Goal: Task Accomplishment & Management: Complete application form

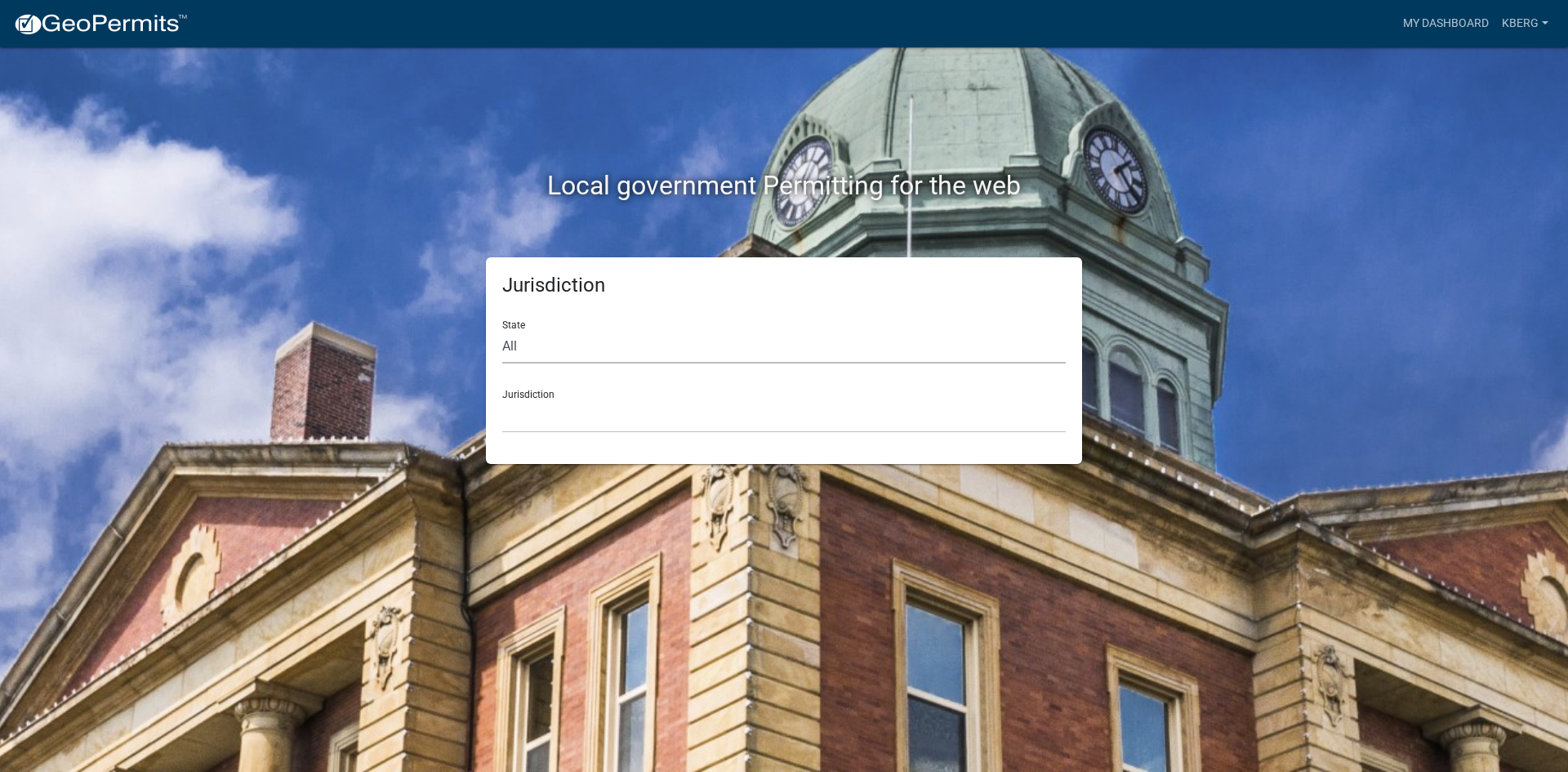
click at [526, 346] on select "All [US_STATE] [US_STATE] [US_STATE] [US_STATE] [US_STATE] [US_STATE] [US_STATE…" at bounding box center [783, 346] width 563 height 33
select select "[US_STATE]"
click at [502, 330] on select "All [US_STATE] [US_STATE] [US_STATE] [US_STATE] [US_STATE] [US_STATE] [US_STATE…" at bounding box center [783, 346] width 563 height 33
click at [523, 395] on div "Jurisdiction [GEOGRAPHIC_DATA], [US_STATE] [GEOGRAPHIC_DATA], [US_STATE] [GEOGR…" at bounding box center [783, 404] width 563 height 56
click at [512, 399] on select "[GEOGRAPHIC_DATA], [US_STATE] [GEOGRAPHIC_DATA], [US_STATE] [GEOGRAPHIC_DATA], …" at bounding box center [783, 416] width 563 height 33
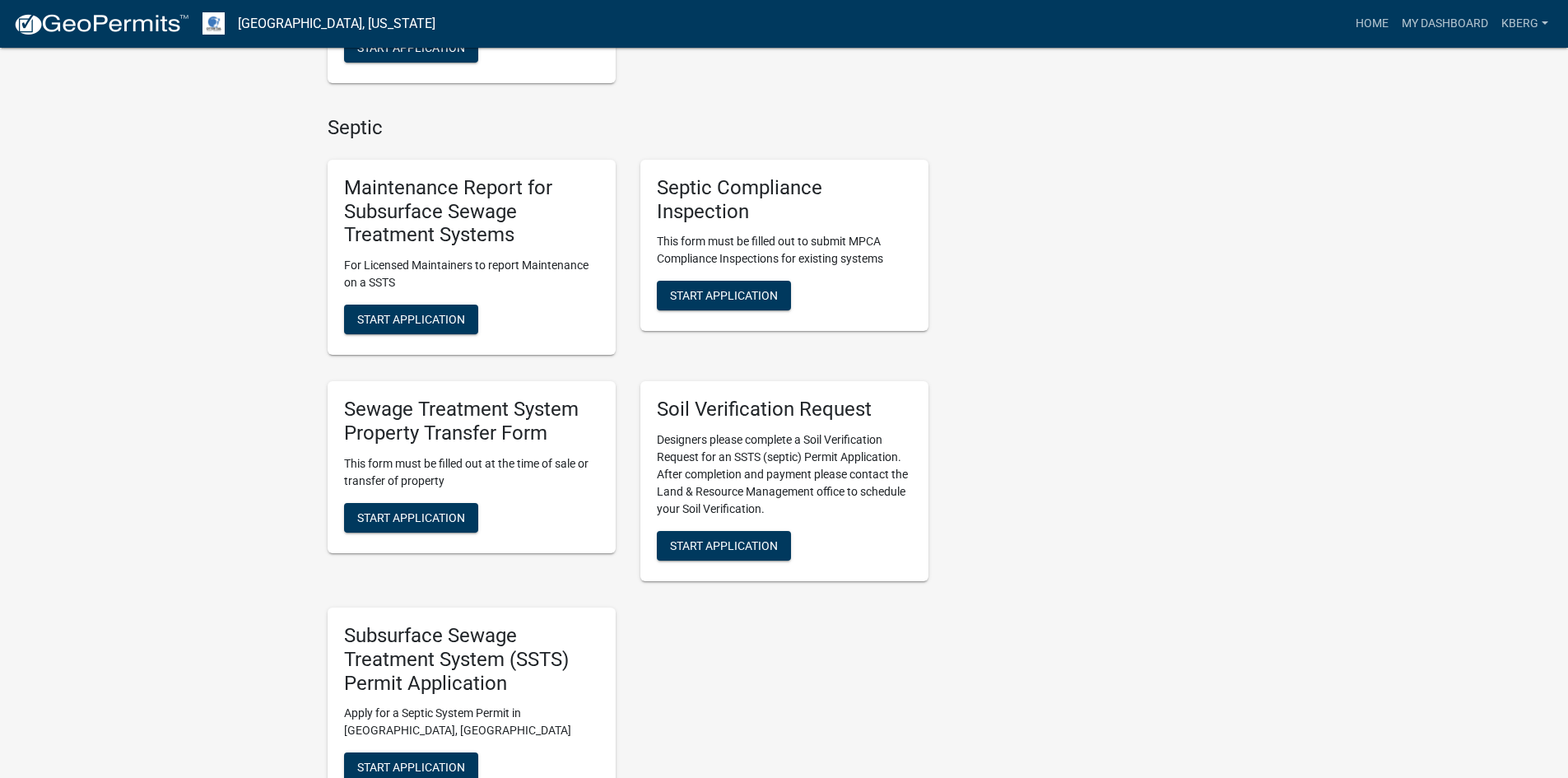
scroll to position [673, 0]
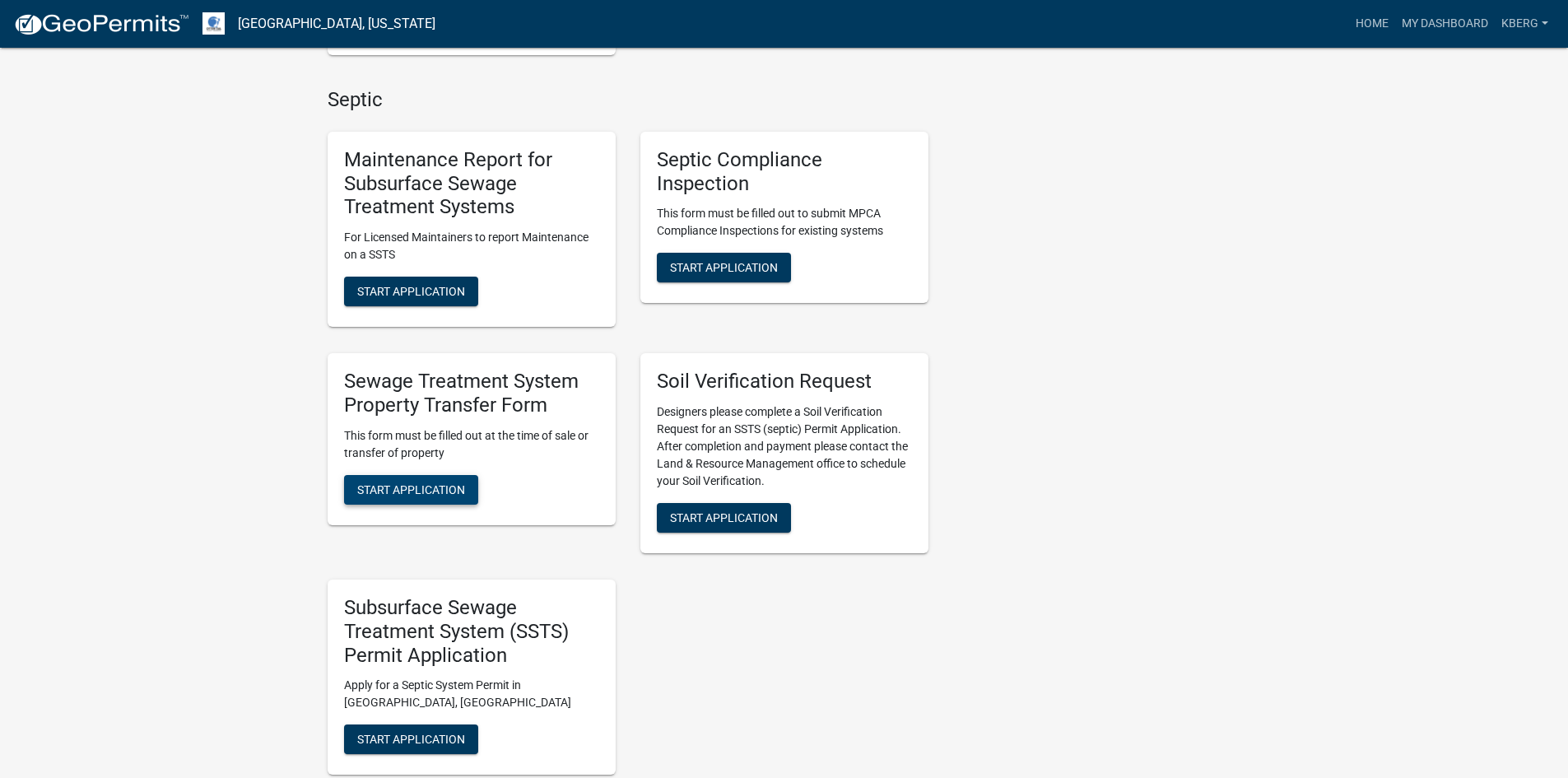
click at [428, 484] on span "Start Application" at bounding box center [411, 489] width 108 height 13
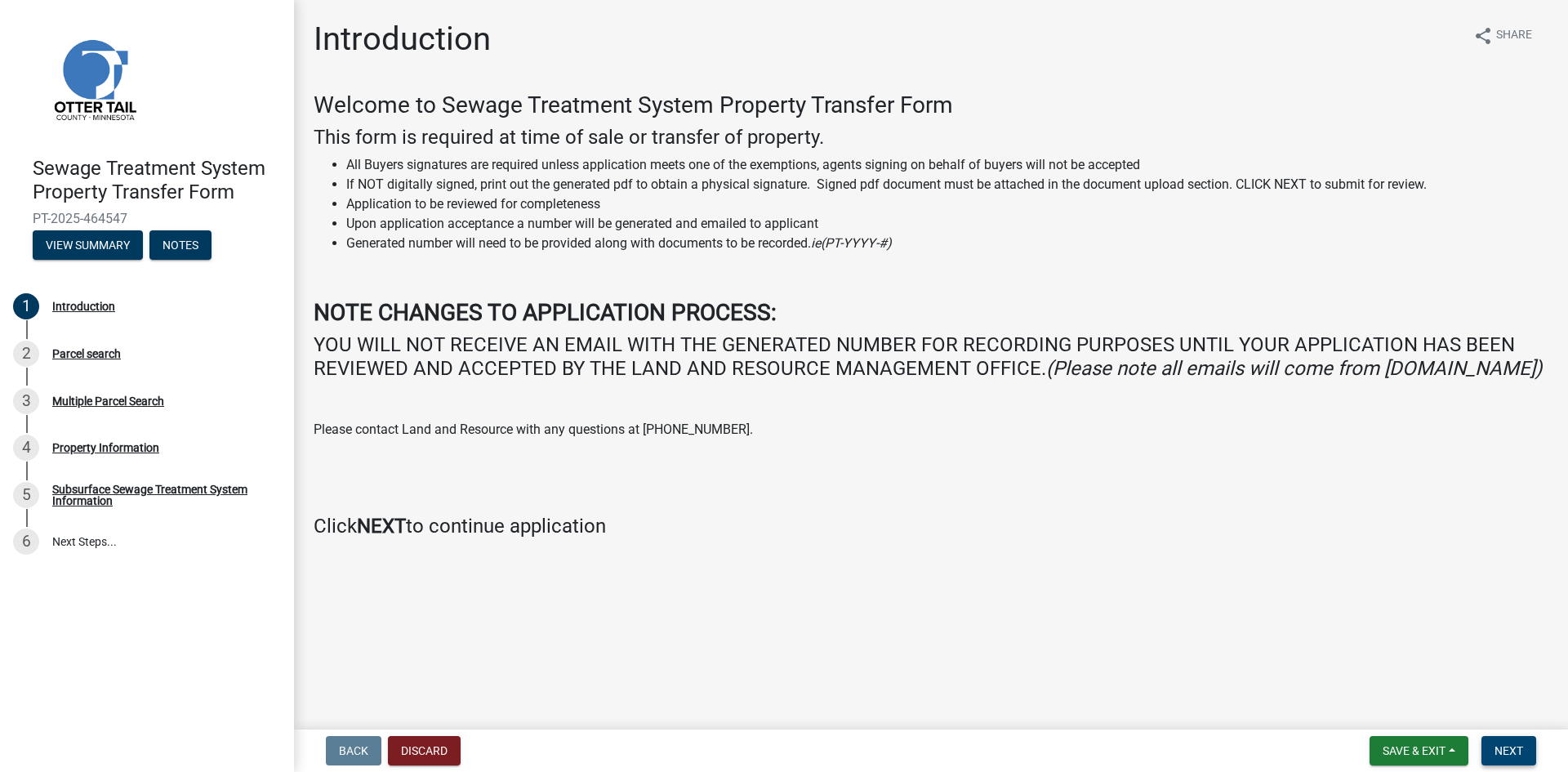
click at [1509, 752] on span "Next" at bounding box center [1509, 751] width 29 height 13
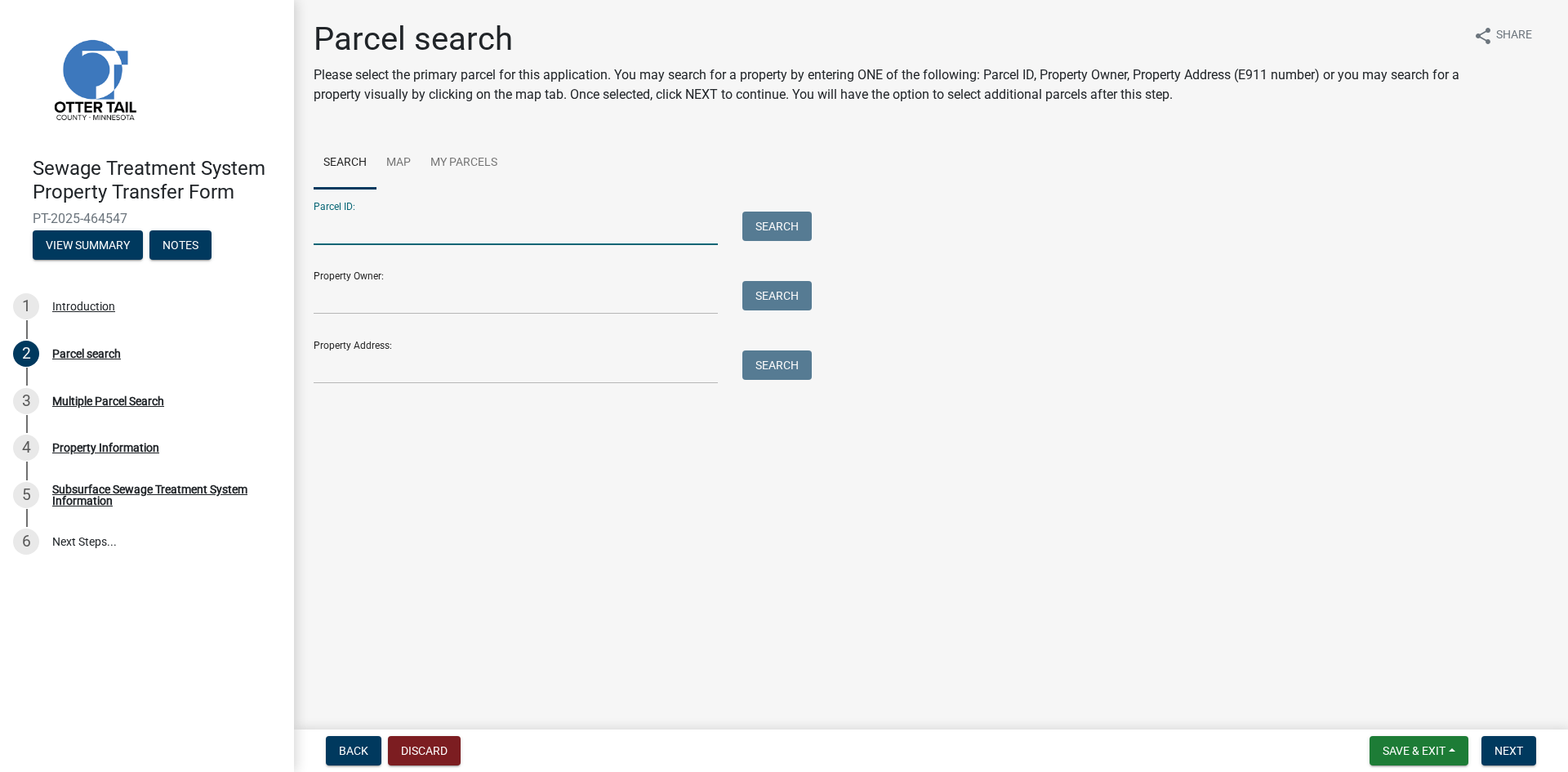
click at [359, 234] on input "Parcel ID:" at bounding box center [515, 228] width 404 height 33
click at [325, 231] on input "Parcel ID:" at bounding box center [515, 228] width 404 height 33
paste input "74.000.99.0689.000"
type input "74.000.99.0689.000"
click at [791, 225] on button "Search" at bounding box center [776, 226] width 70 height 30
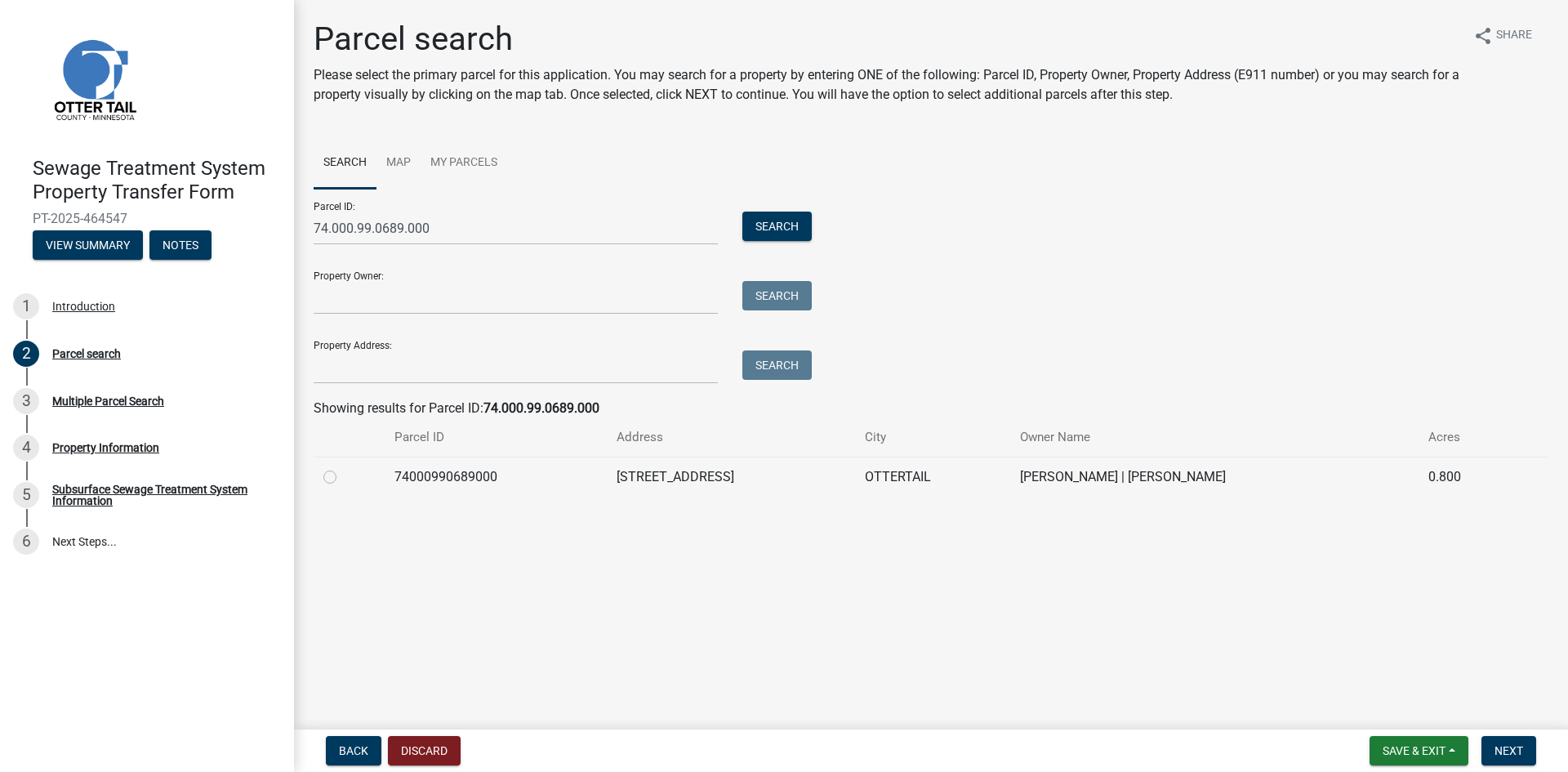
click at [343, 467] on label at bounding box center [343, 467] width 0 height 0
click at [343, 477] on input "radio" at bounding box center [348, 472] width 10 height 10
radio input "true"
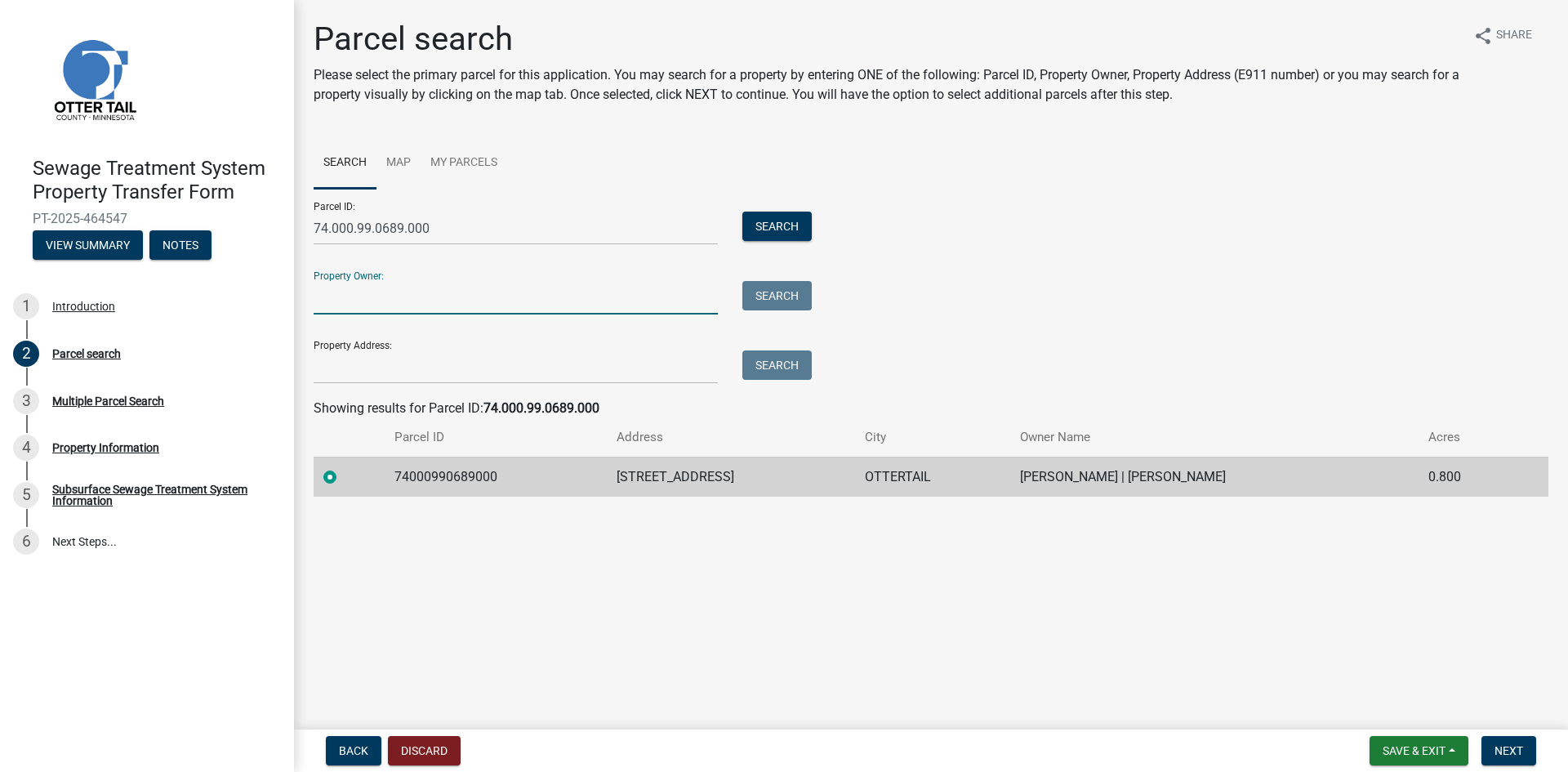
click at [334, 292] on input "Property Owner:" at bounding box center [515, 297] width 404 height 33
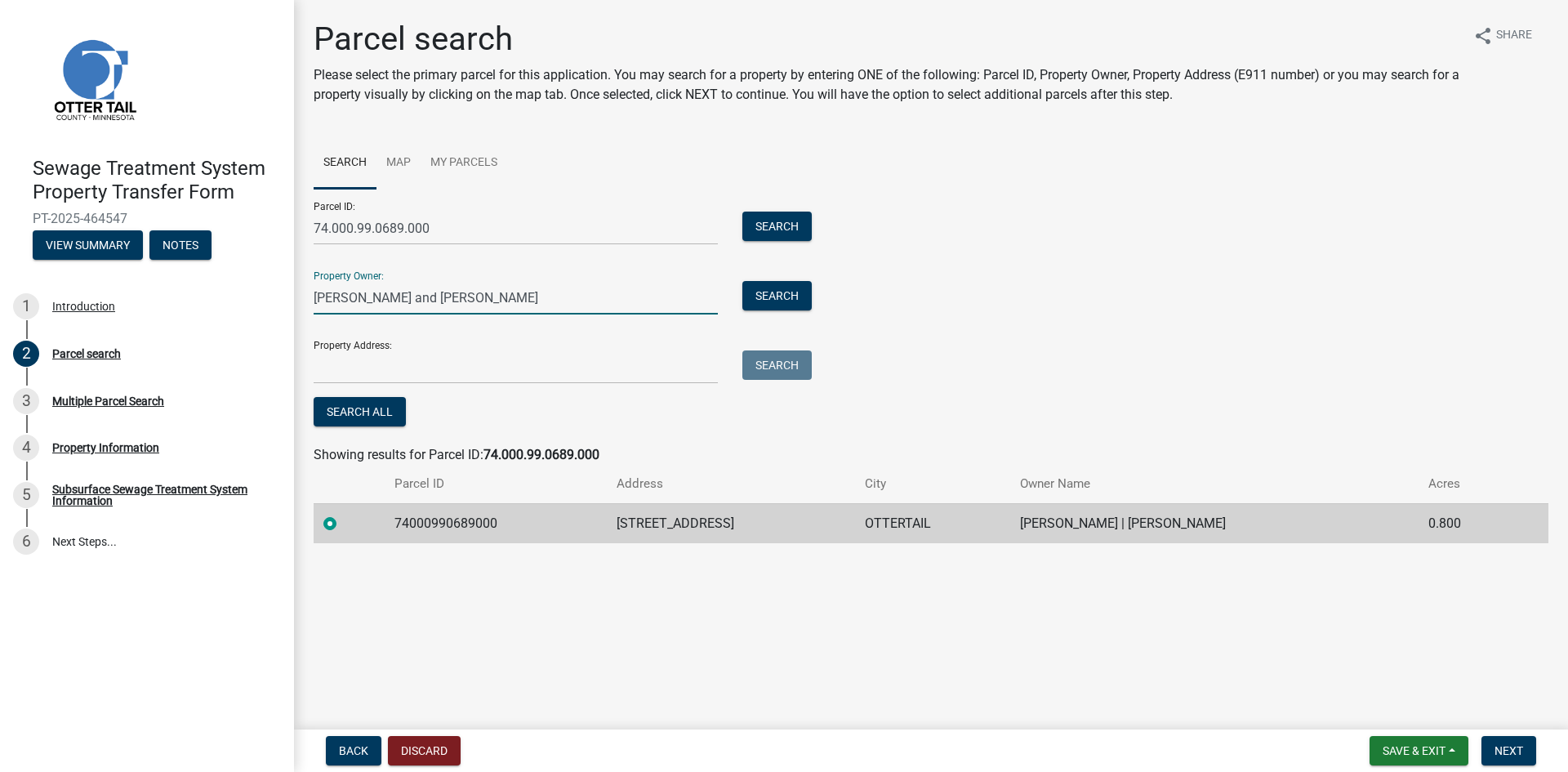
type input "[PERSON_NAME] and [PERSON_NAME]"
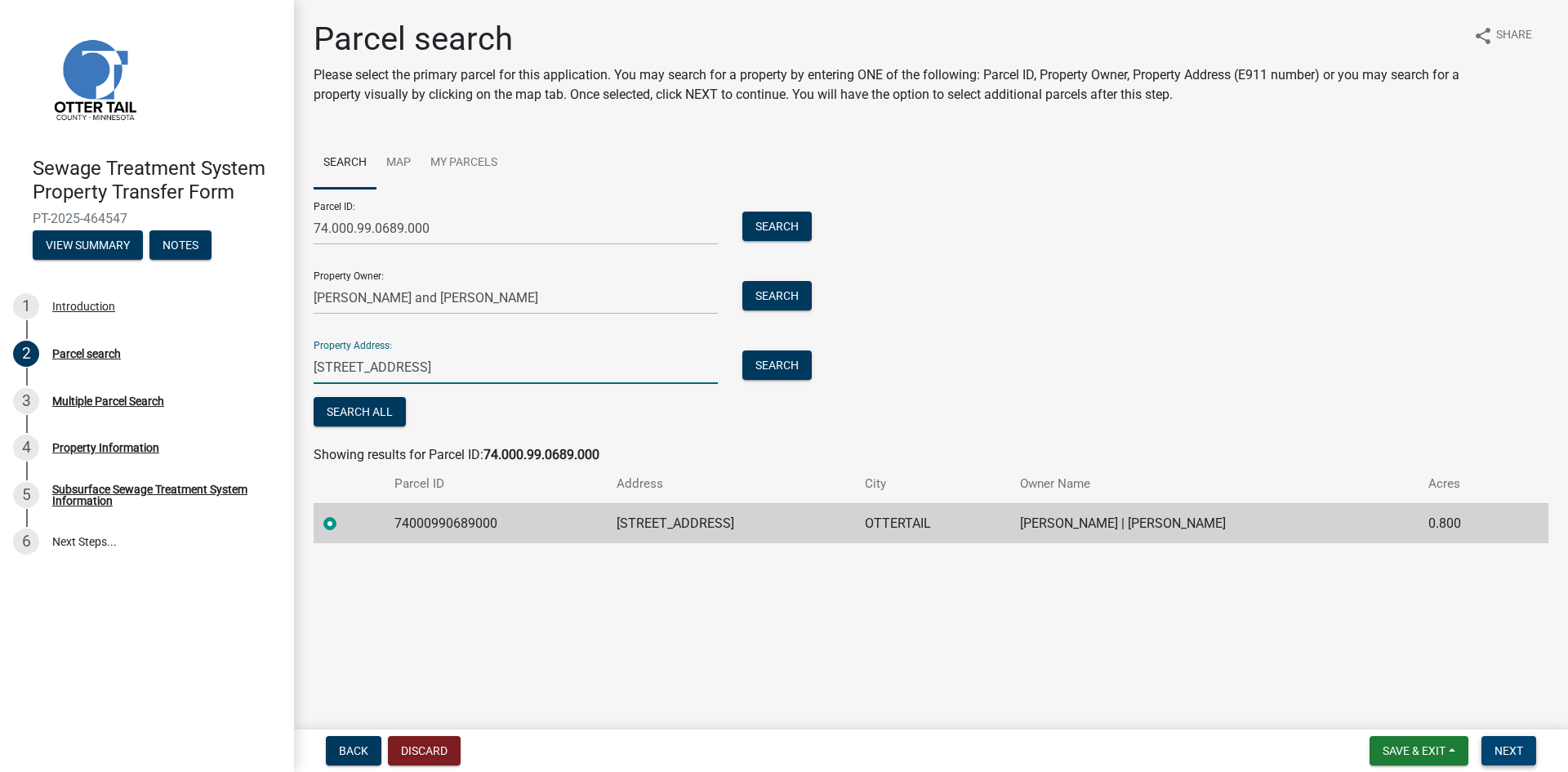
type input "[STREET_ADDRESS]"
click at [1515, 749] on span "Next" at bounding box center [1509, 751] width 29 height 13
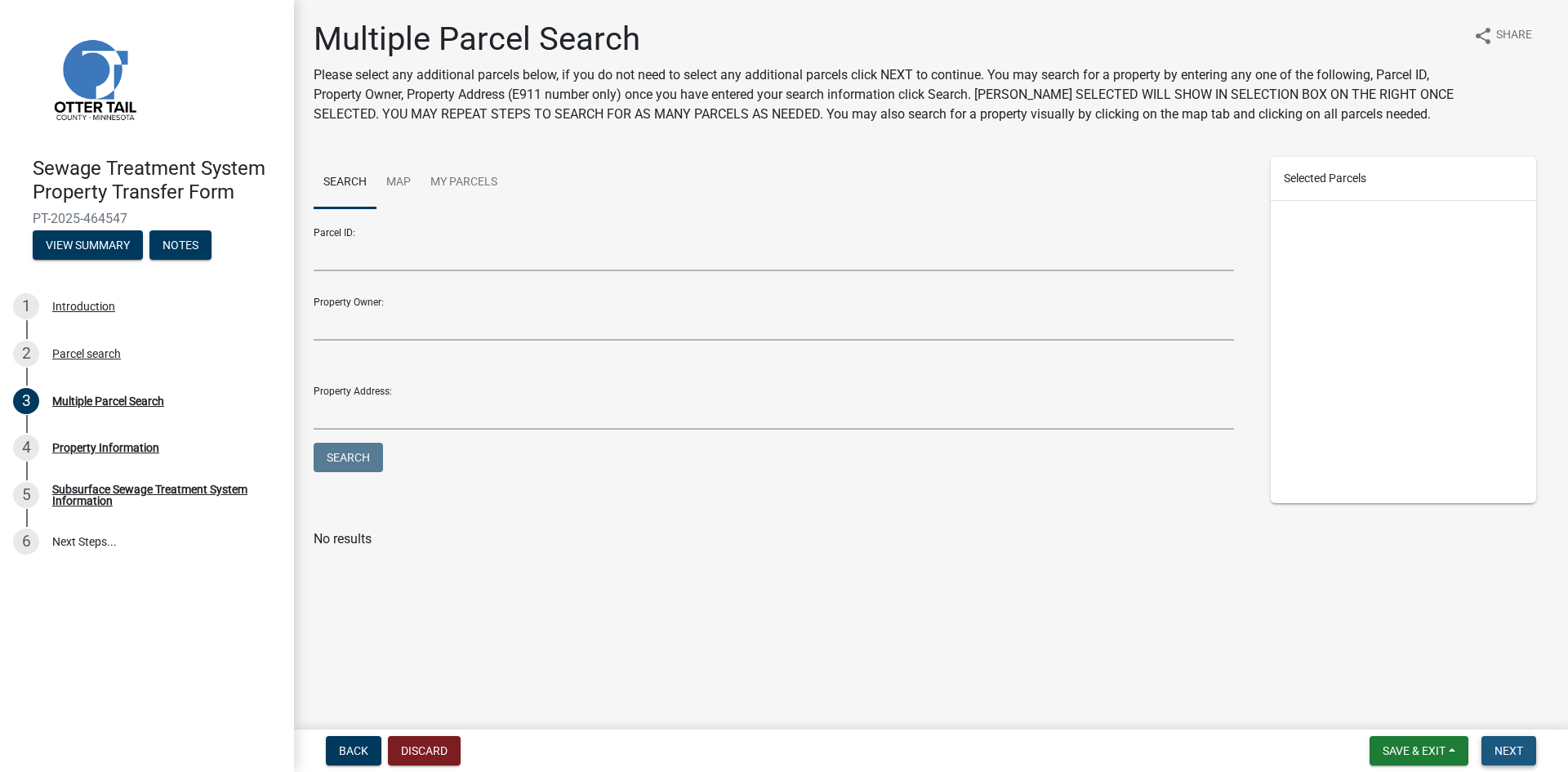
click at [1517, 752] on span "Next" at bounding box center [1509, 751] width 29 height 13
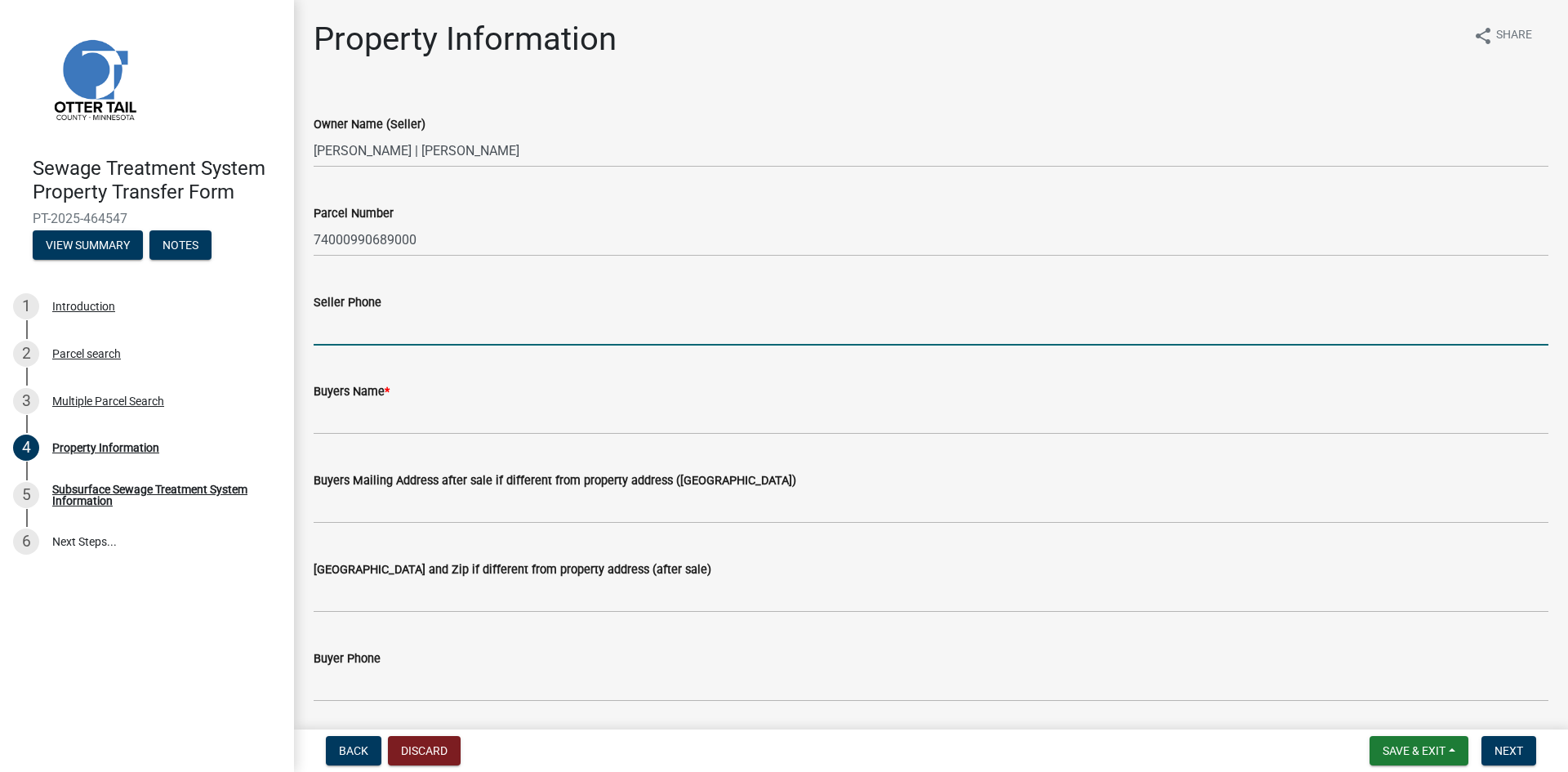
click at [336, 328] on input "Seller Phone" at bounding box center [931, 328] width 1235 height 33
click at [343, 329] on input "Seller Phone" at bounding box center [931, 328] width 1235 height 33
type input "2184571263"
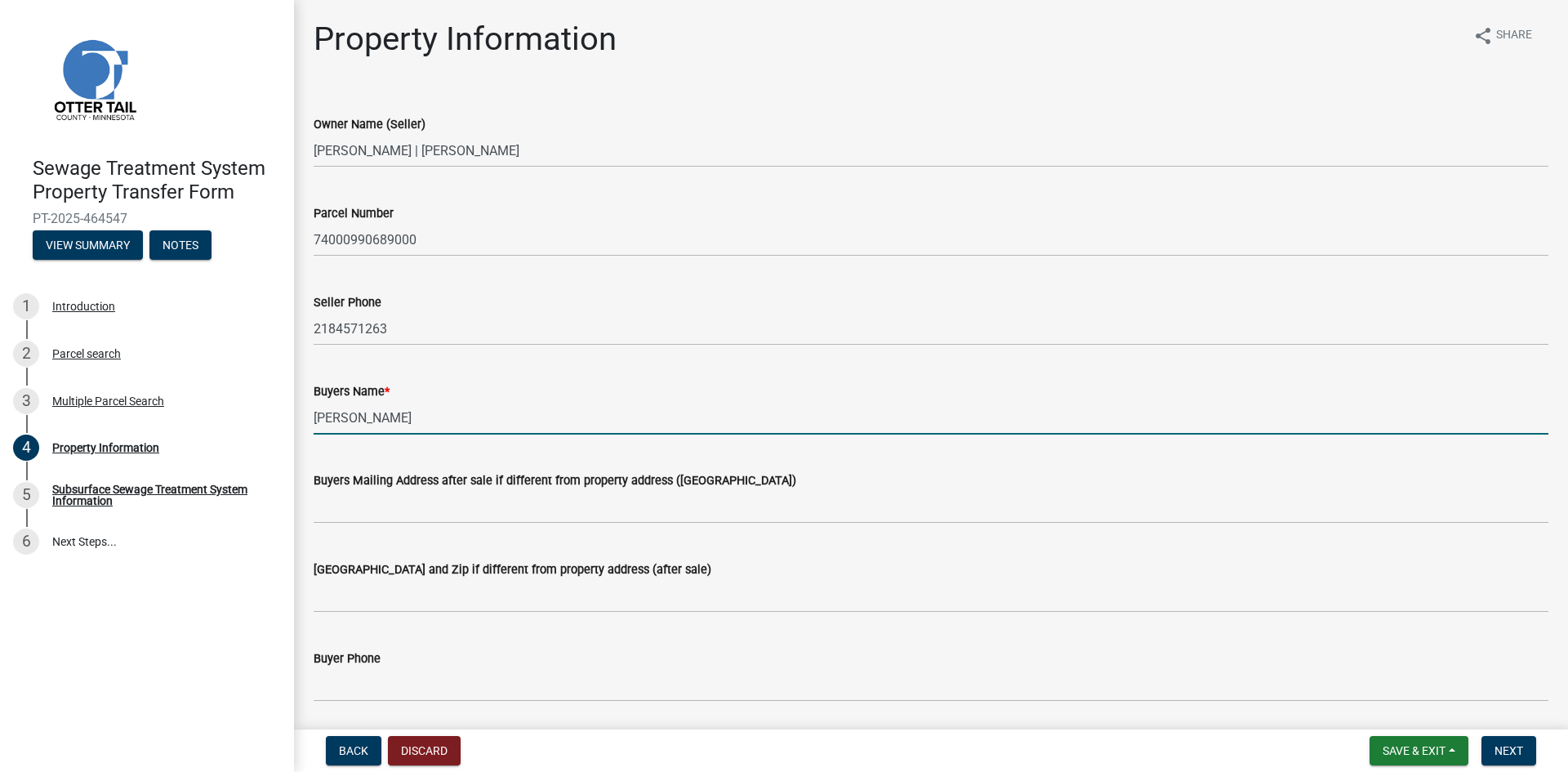
type input "[PERSON_NAME]"
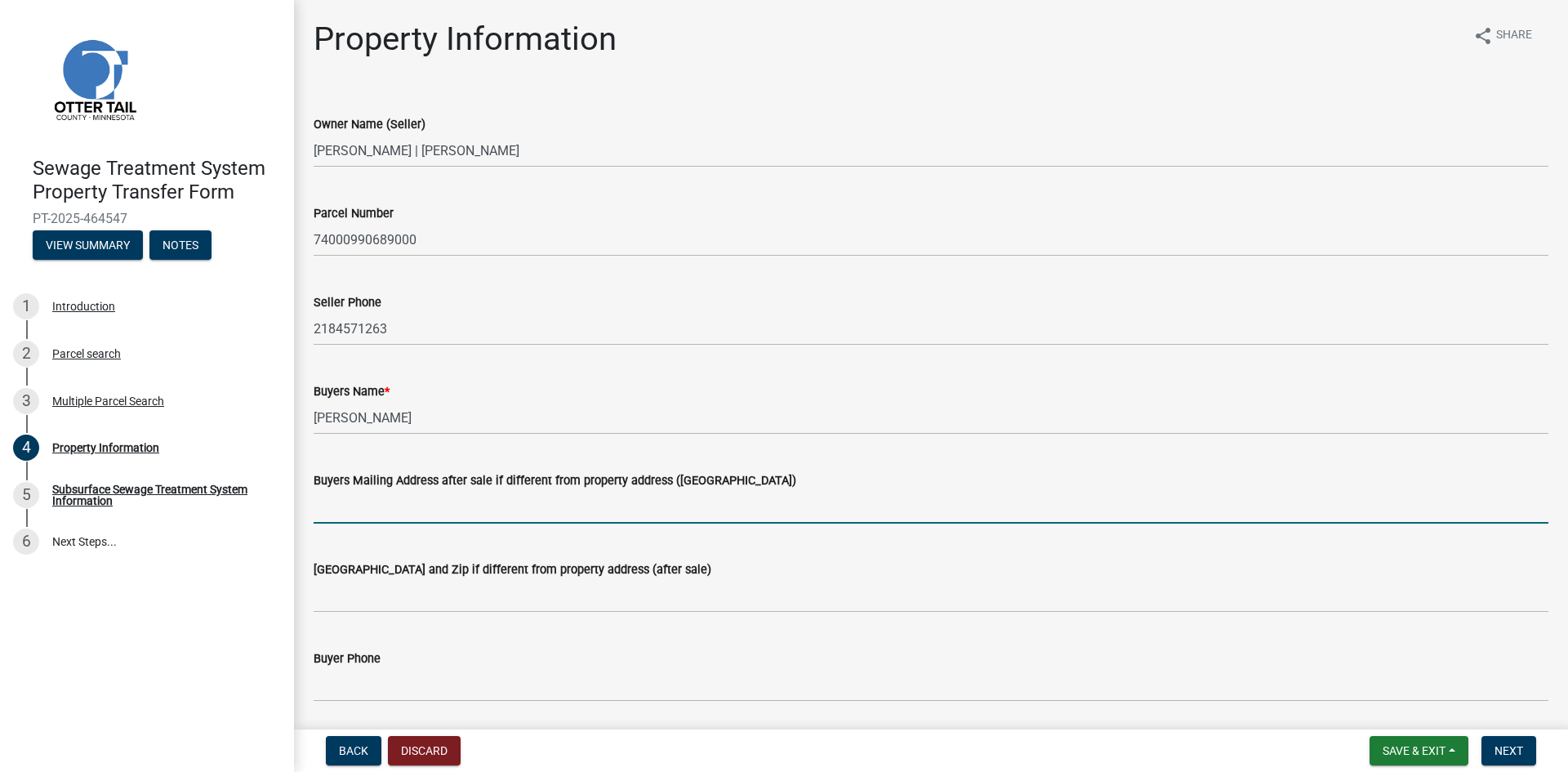
click at [360, 513] on input "Buyers Mailing Address after sale if different from property address ([GEOGRAPH…" at bounding box center [931, 506] width 1235 height 33
type input "[STREET_ADDRESS][PERSON_NAME]"
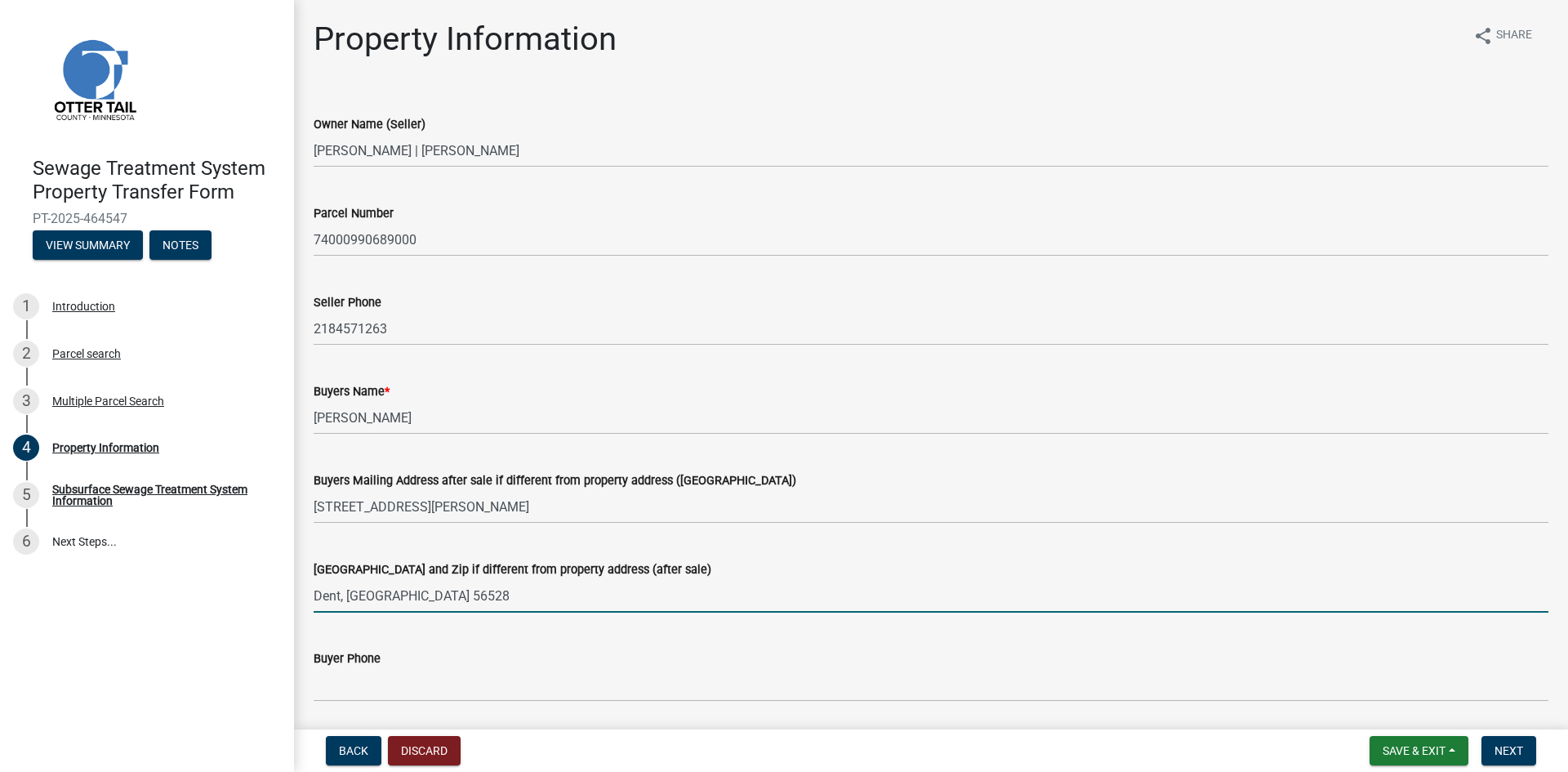
type input "Dent, [GEOGRAPHIC_DATA] 56528"
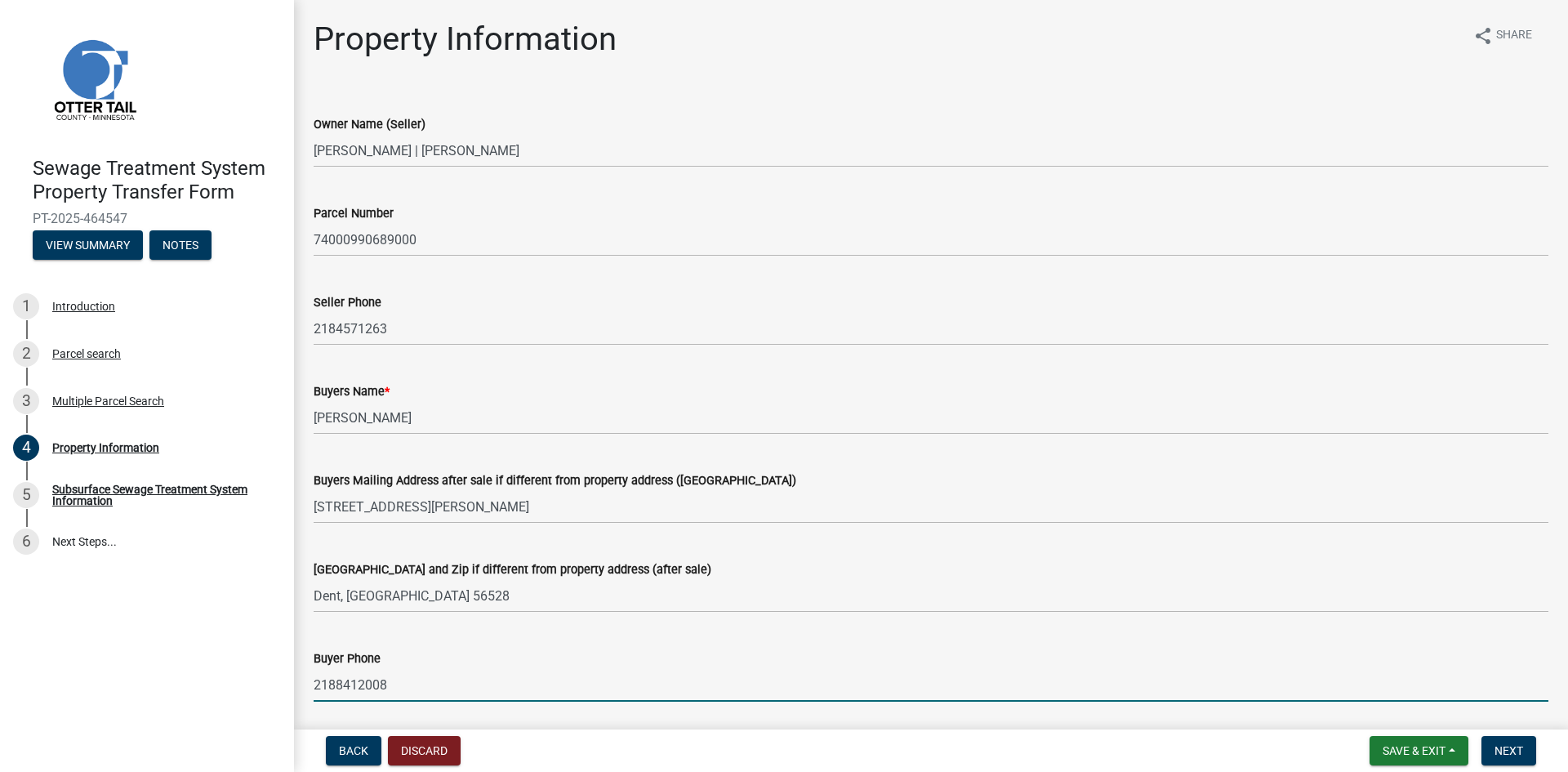
type input "2188412008"
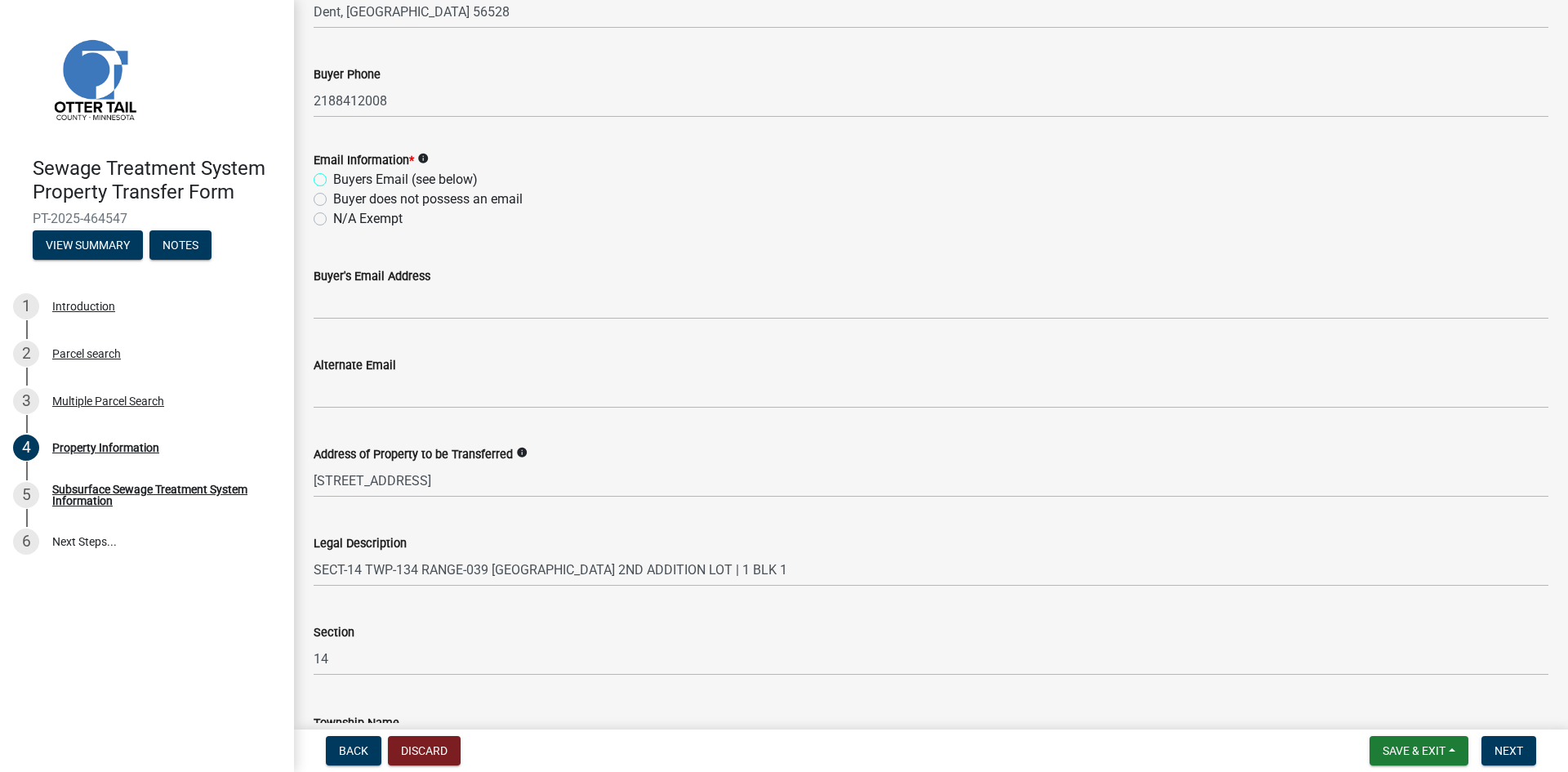
scroll to position [609, 0]
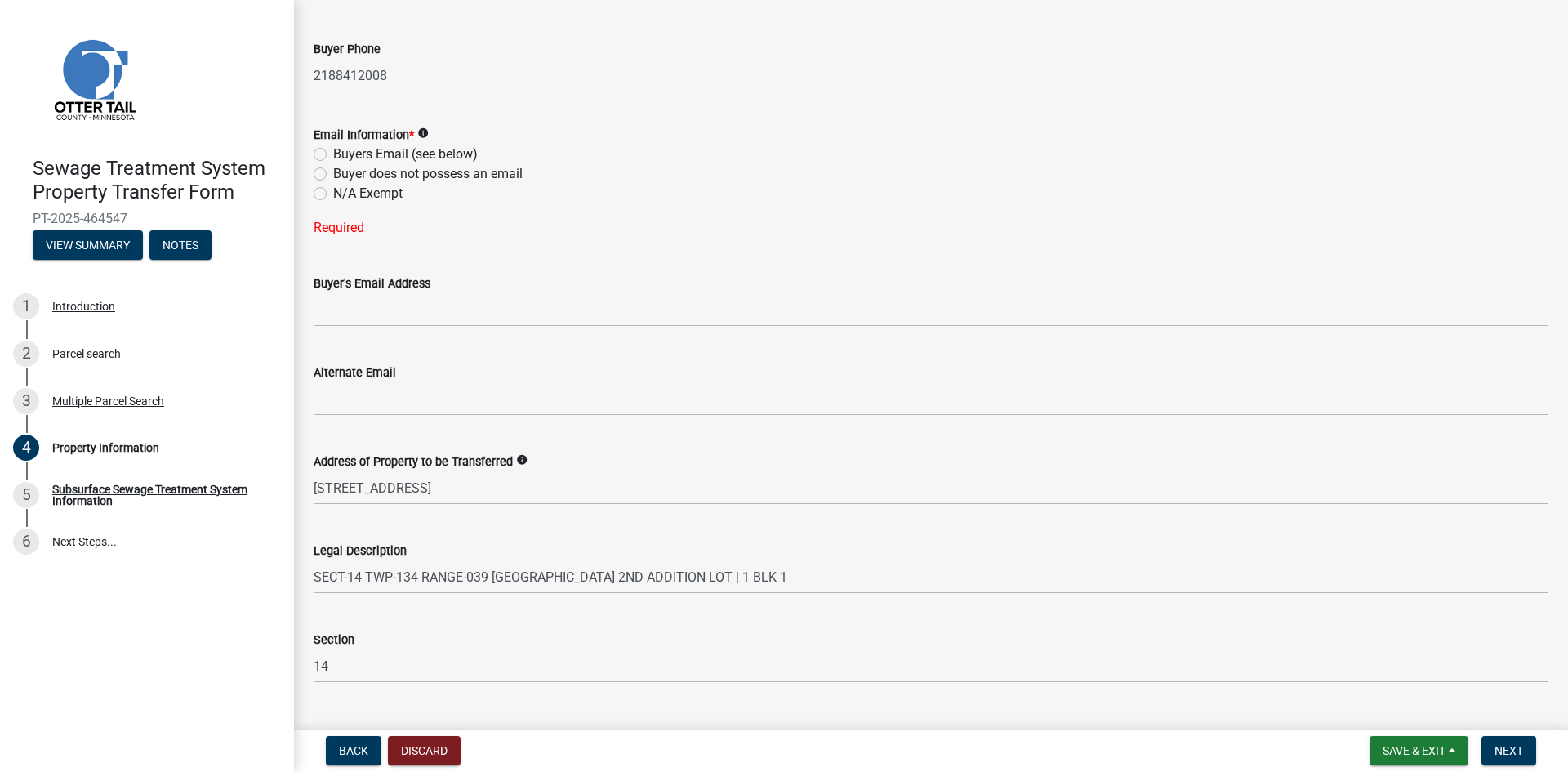
click at [333, 155] on label "Buyers Email (see below)" at bounding box center [406, 154] width 145 height 20
click at [333, 155] on input "Buyers Email (see below)" at bounding box center [338, 150] width 10 height 10
radio input "true"
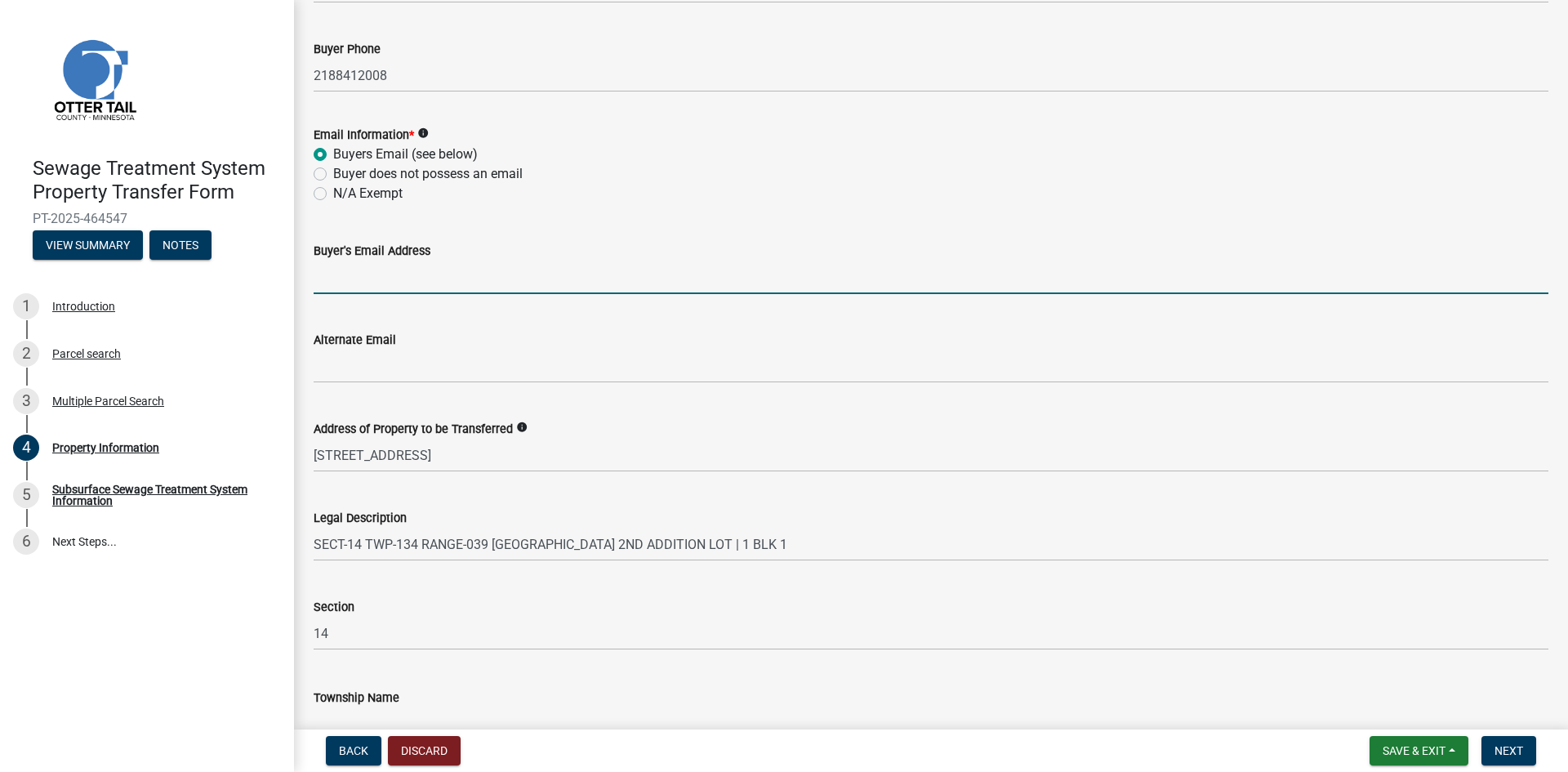
click at [346, 269] on input "Buyer's Email Address" at bounding box center [931, 276] width 1235 height 33
type input "[EMAIL_ADDRESS][DOMAIN_NAME]"
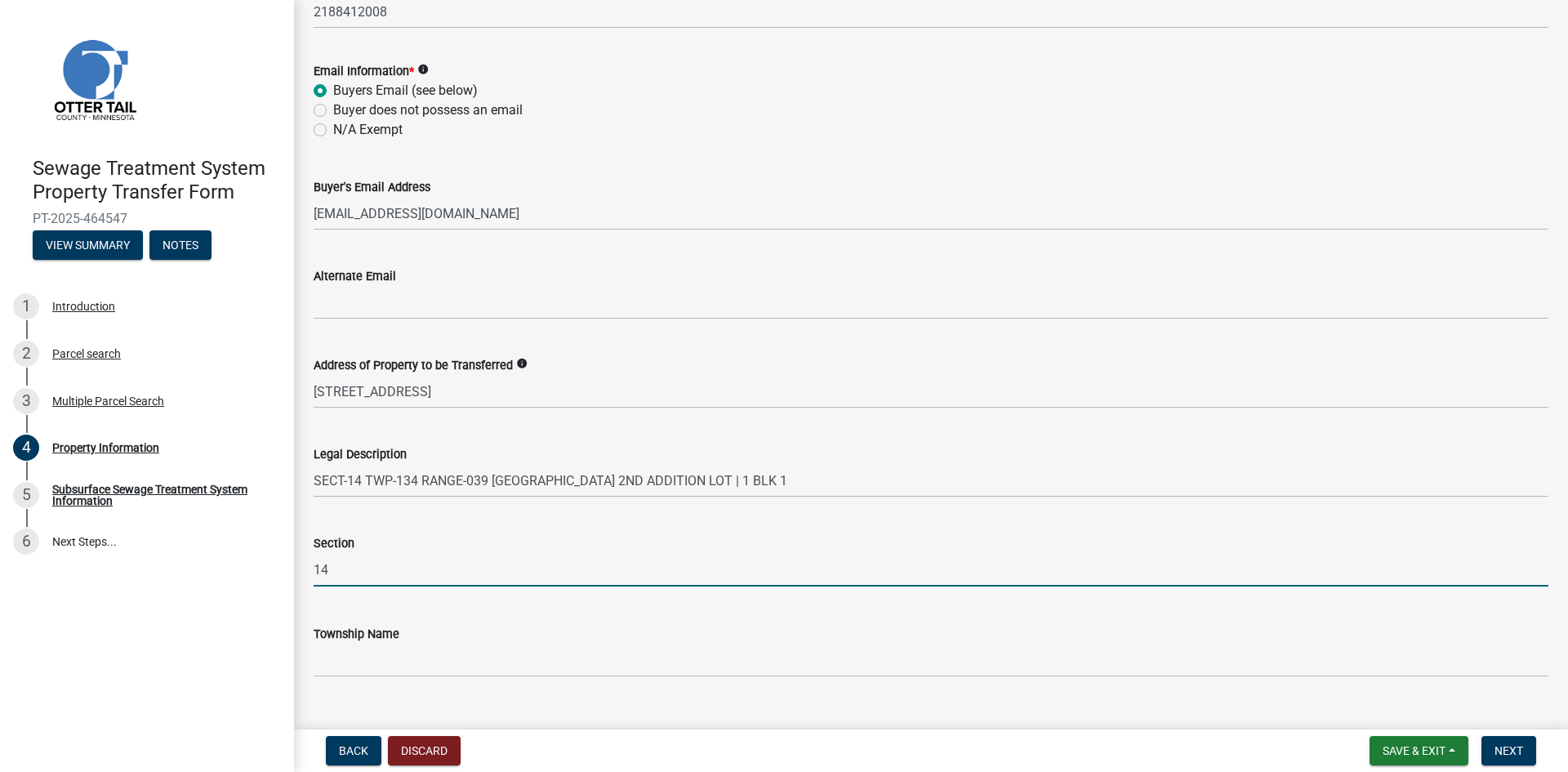
scroll to position [704, 0]
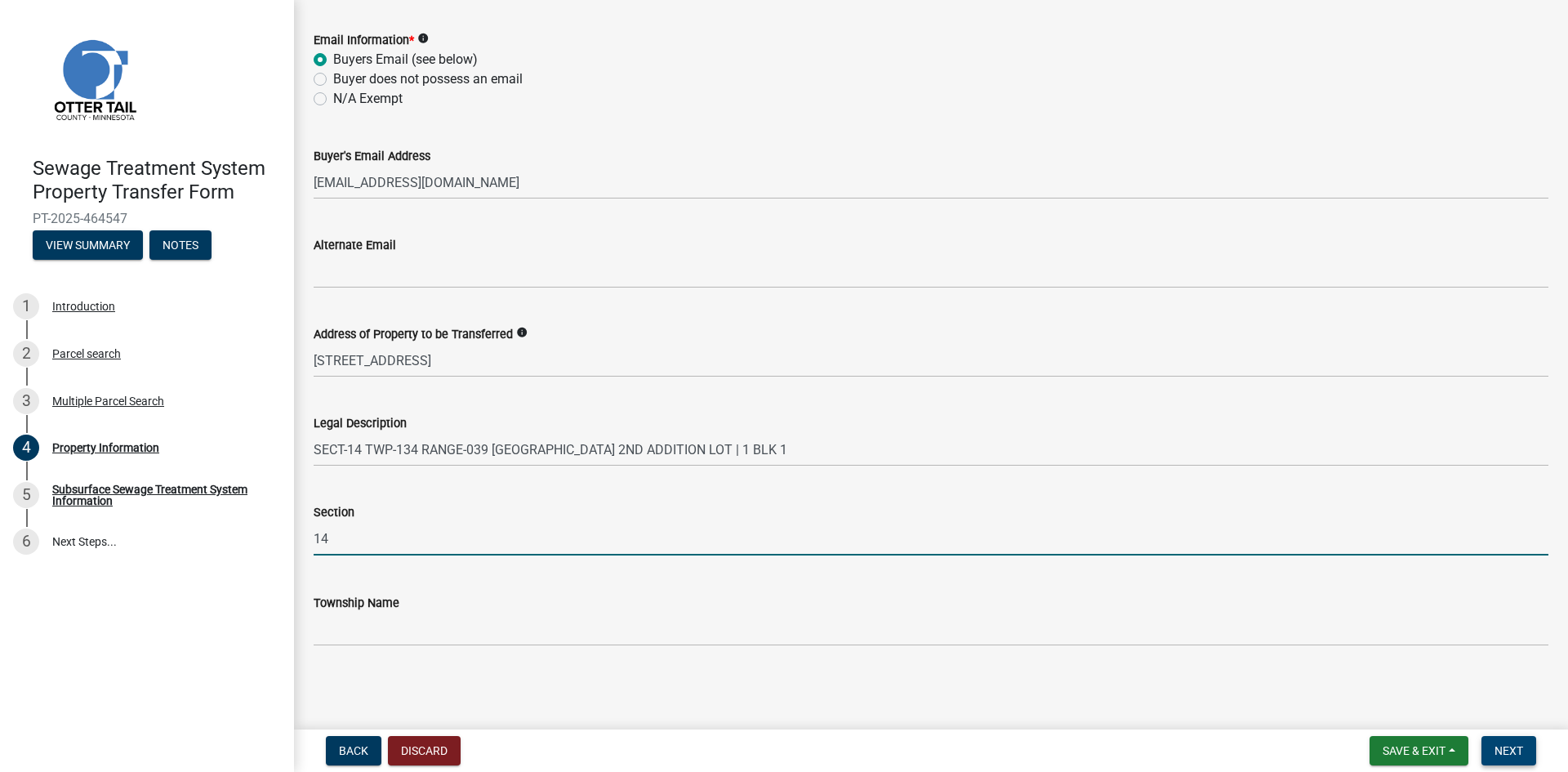
click at [1521, 746] on span "Next" at bounding box center [1509, 751] width 29 height 13
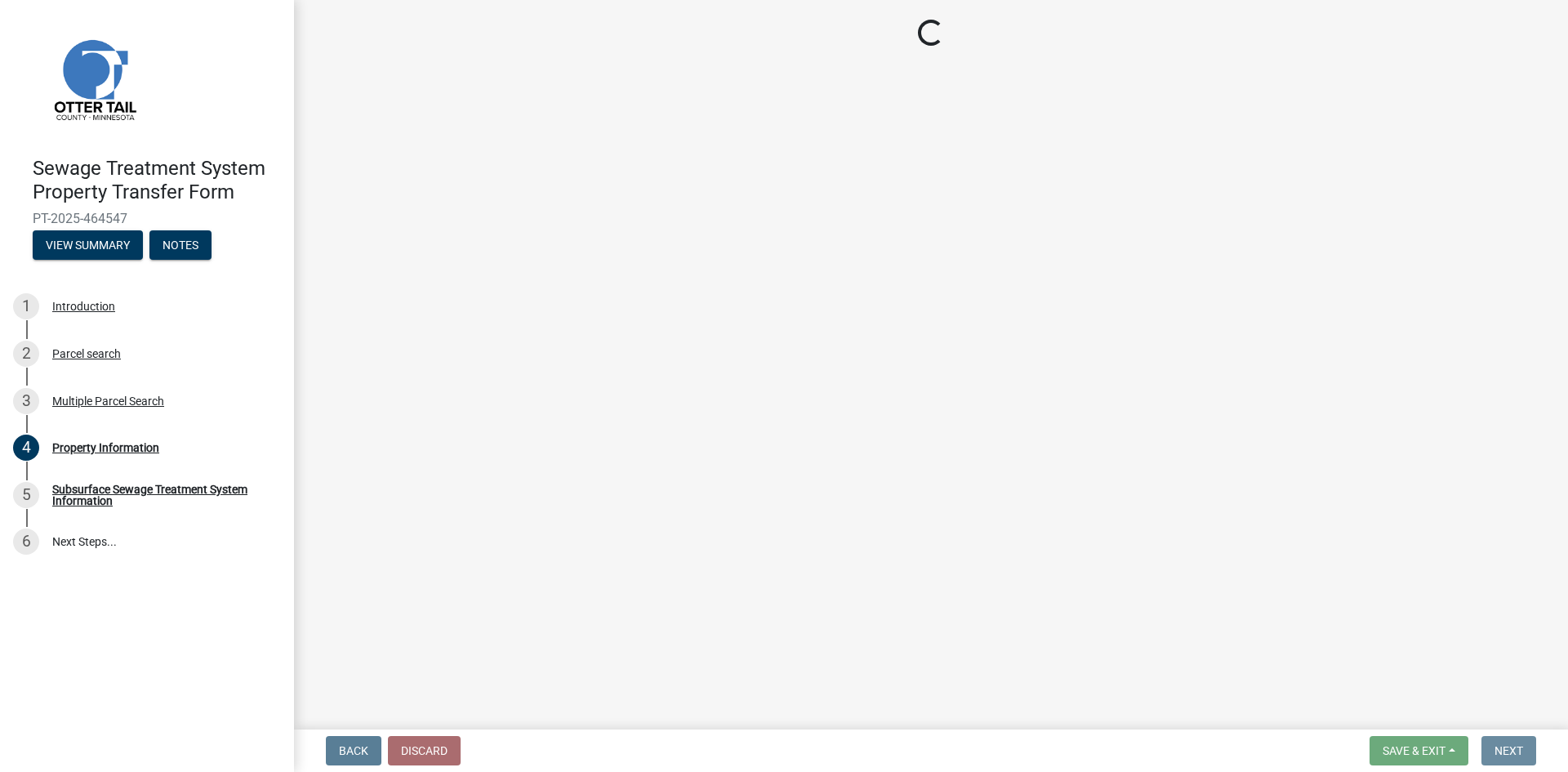
scroll to position [0, 0]
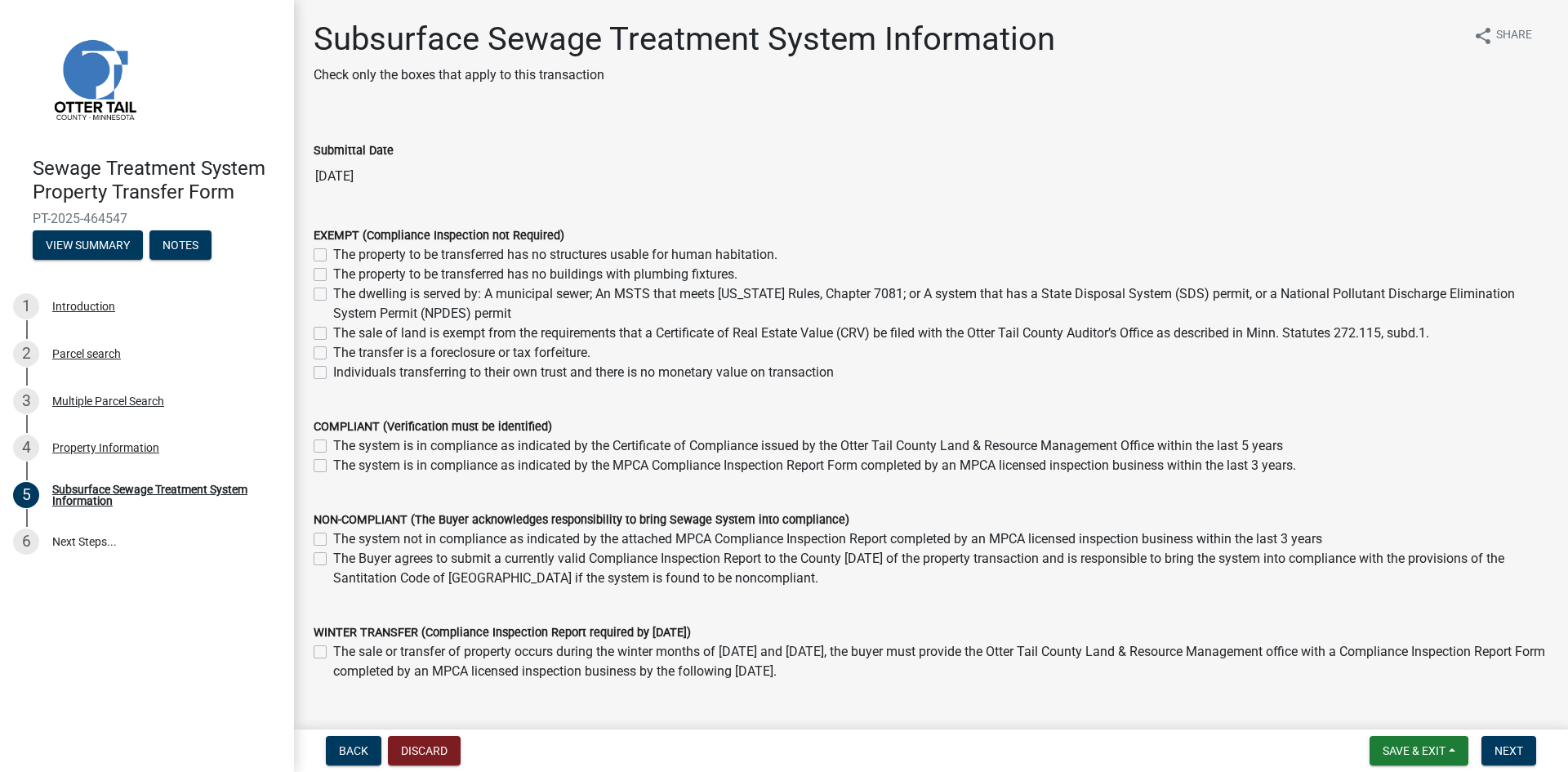
click at [333, 470] on label "The system is in compliance as indicated by the MPCA Compliance Inspection Repo…" at bounding box center [814, 465] width 963 height 20
click at [333, 466] on input "The system is in compliance as indicated by the MPCA Compliance Inspection Repo…" at bounding box center [338, 460] width 10 height 10
checkbox input "true"
checkbox input "false"
checkbox input "true"
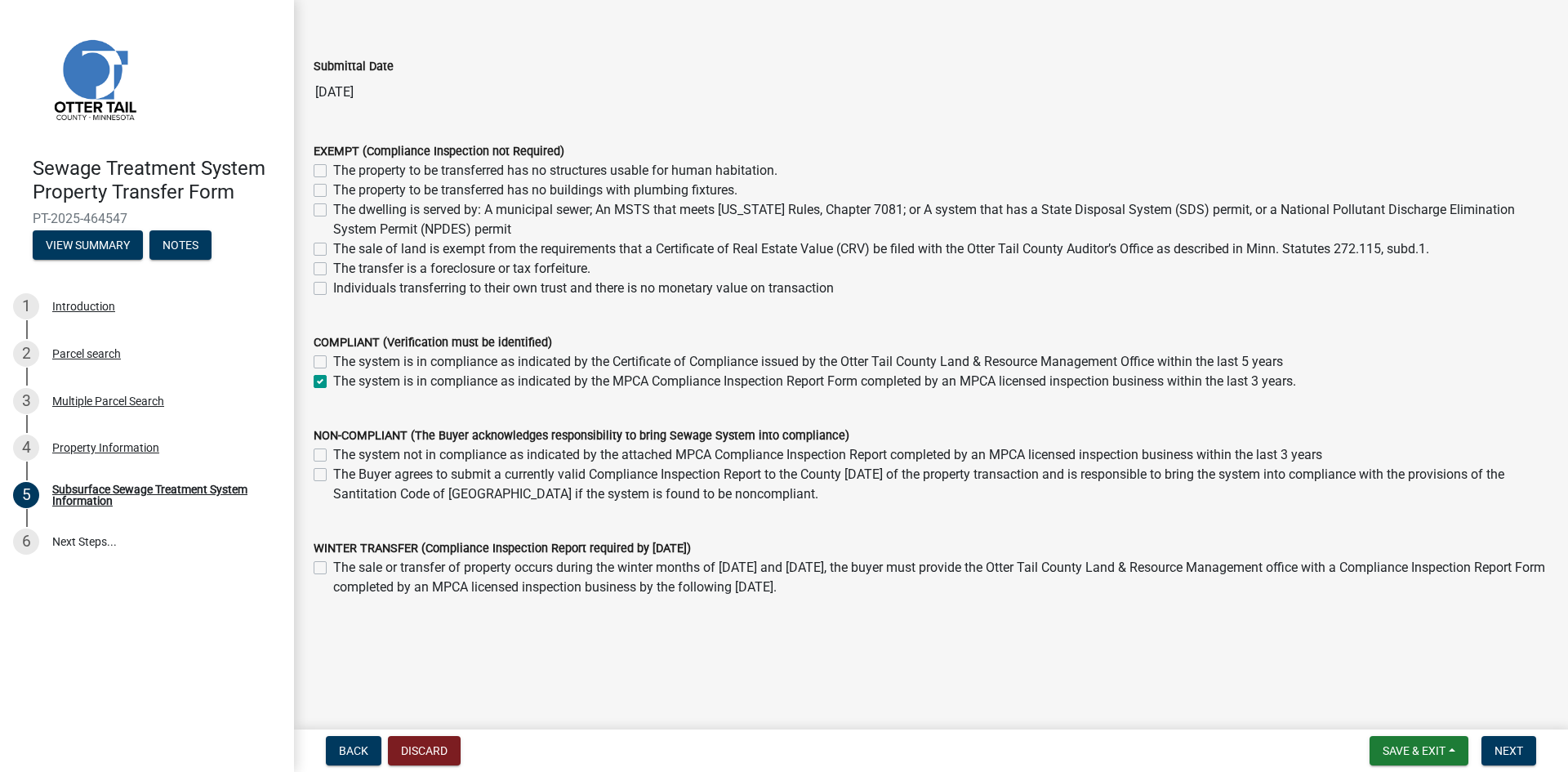
scroll to position [89, 0]
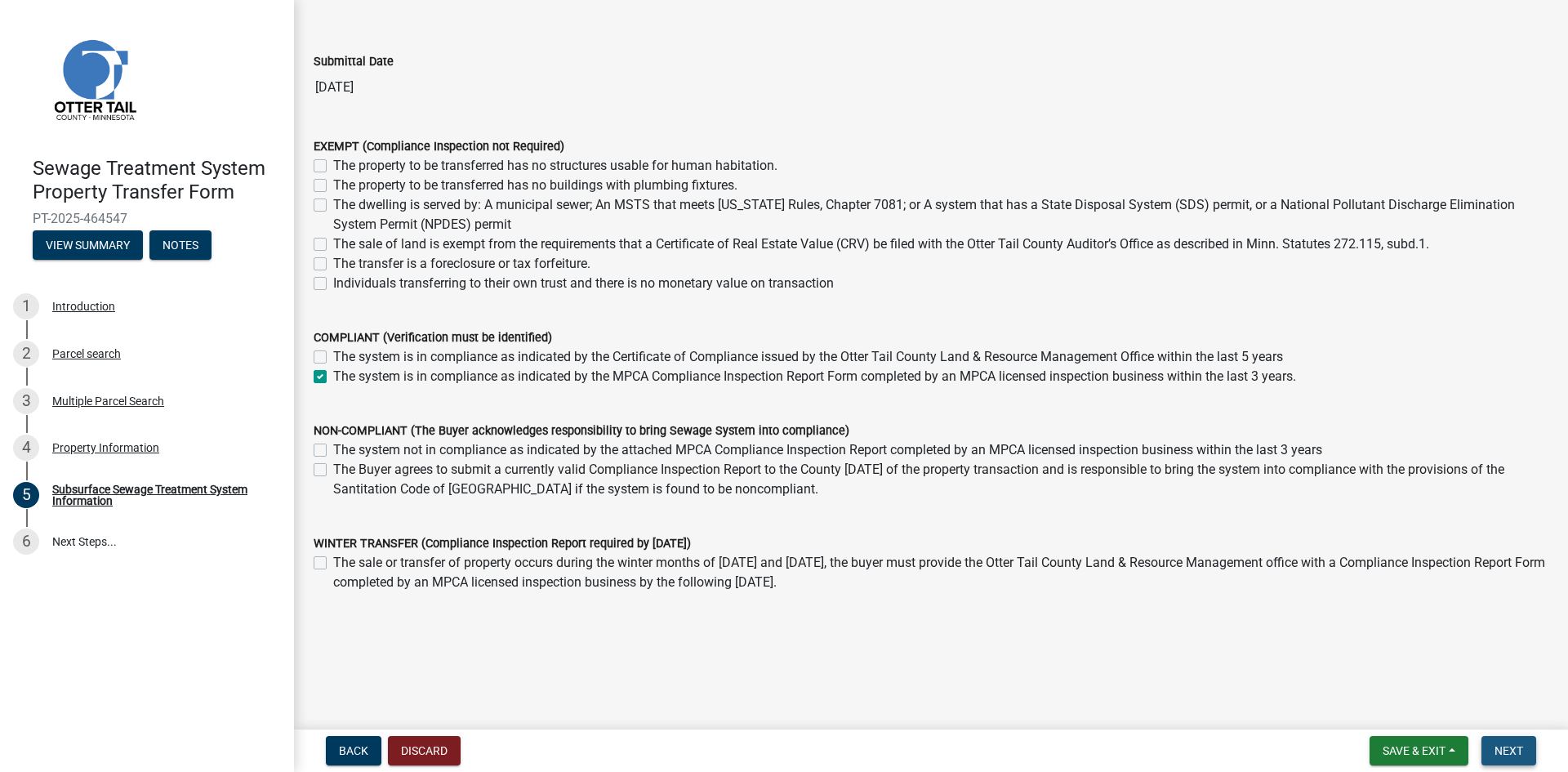
click at [1514, 749] on span "Next" at bounding box center [1509, 751] width 29 height 13
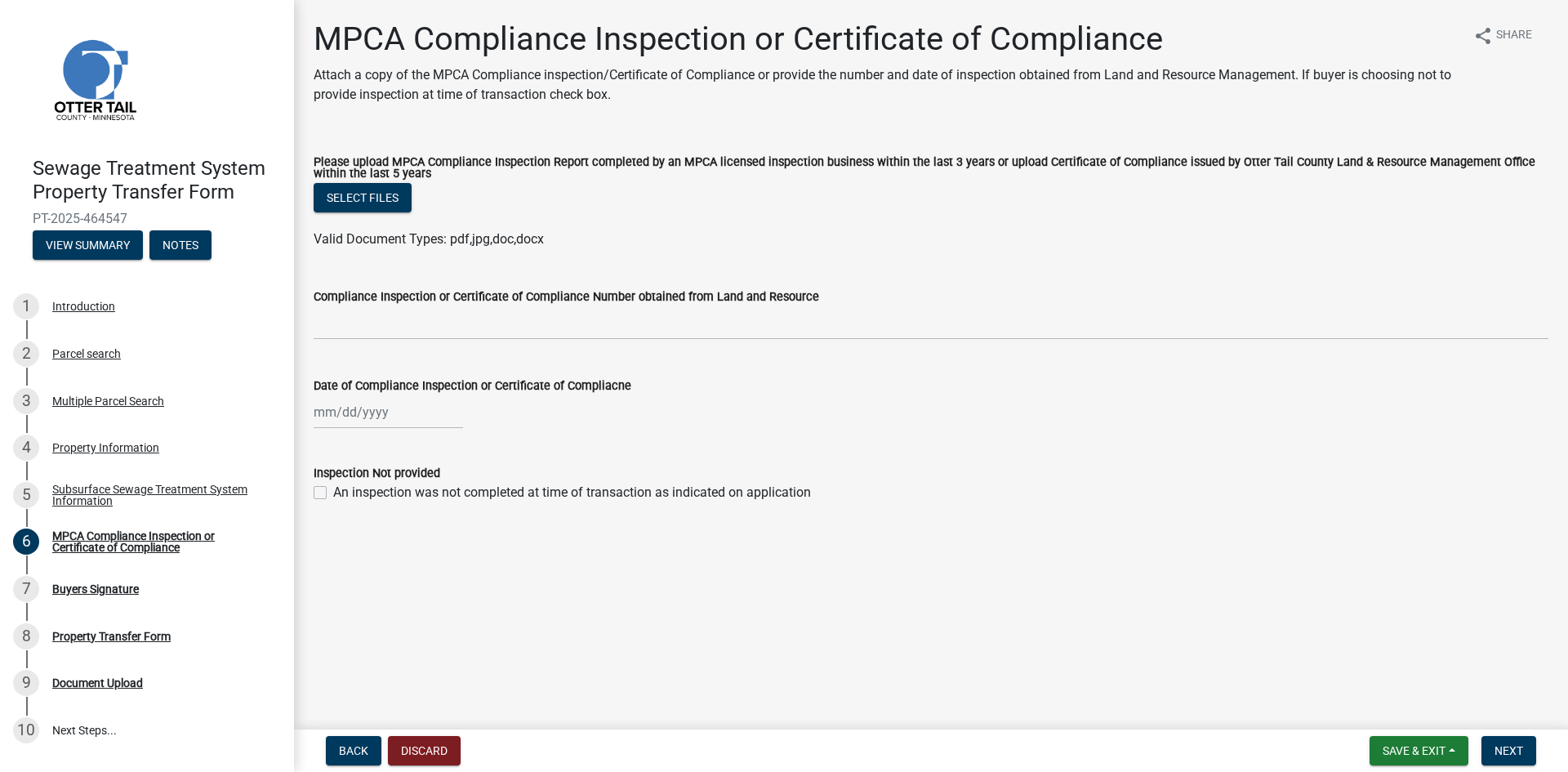
click at [592, 251] on wm-data-entity-input "Please upload MPCA Compliance Inspection Report completed by an MPCA licensed i…" at bounding box center [931, 200] width 1235 height 127
click at [389, 197] on button "Select files" at bounding box center [362, 197] width 98 height 30
click at [384, 197] on button "Select files" at bounding box center [362, 197] width 98 height 30
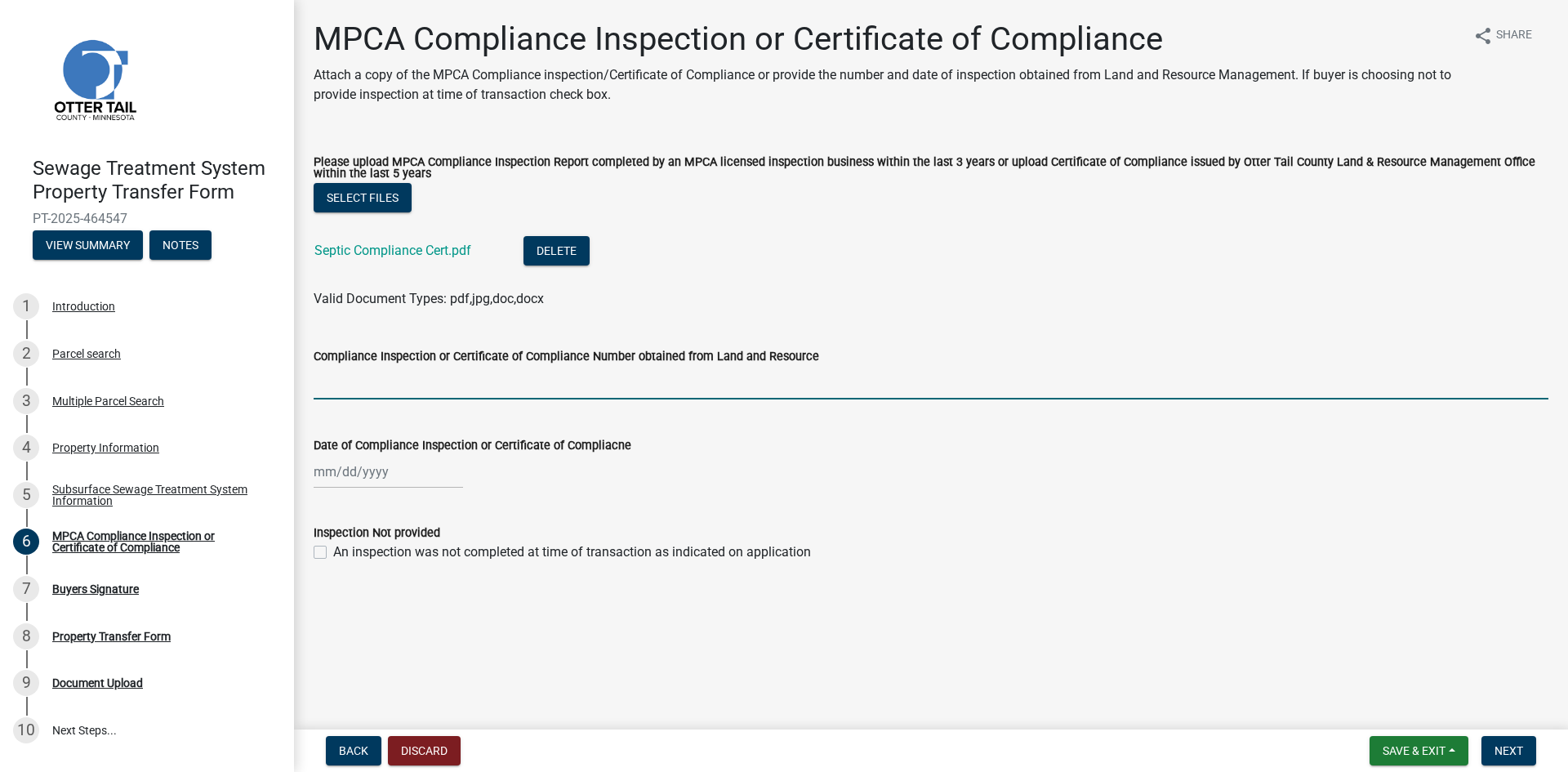
click at [341, 384] on input "Compliance Inspection or Certificate of Compliance Number obtained from Land an…" at bounding box center [931, 382] width 1235 height 33
click at [323, 476] on div at bounding box center [388, 471] width 150 height 33
select select "8"
select select "2025"
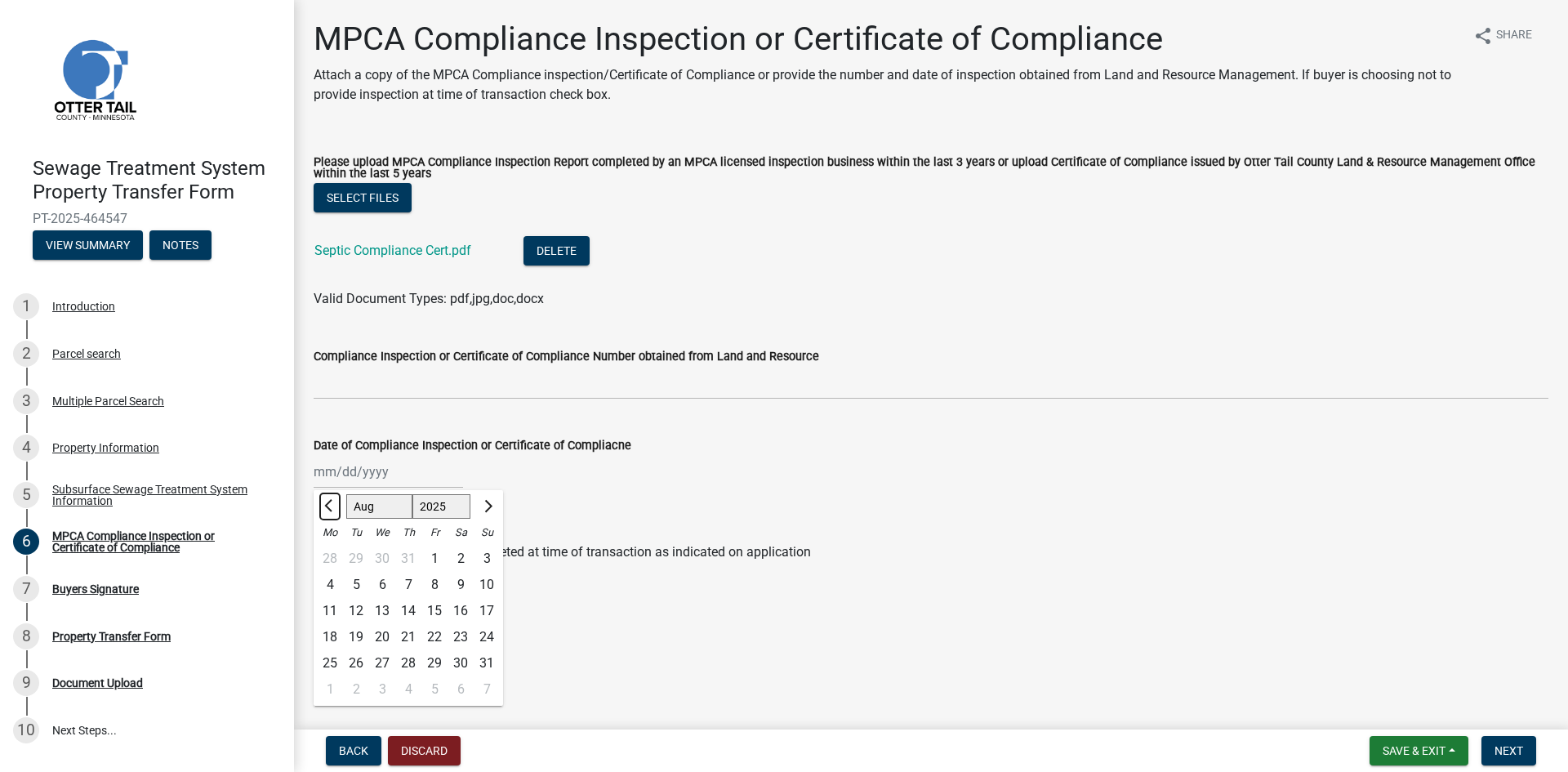
click at [325, 506] on span "Previous month" at bounding box center [330, 506] width 12 height 12
select select "6"
click at [409, 663] on div "26" at bounding box center [408, 662] width 26 height 26
type input "[DATE]"
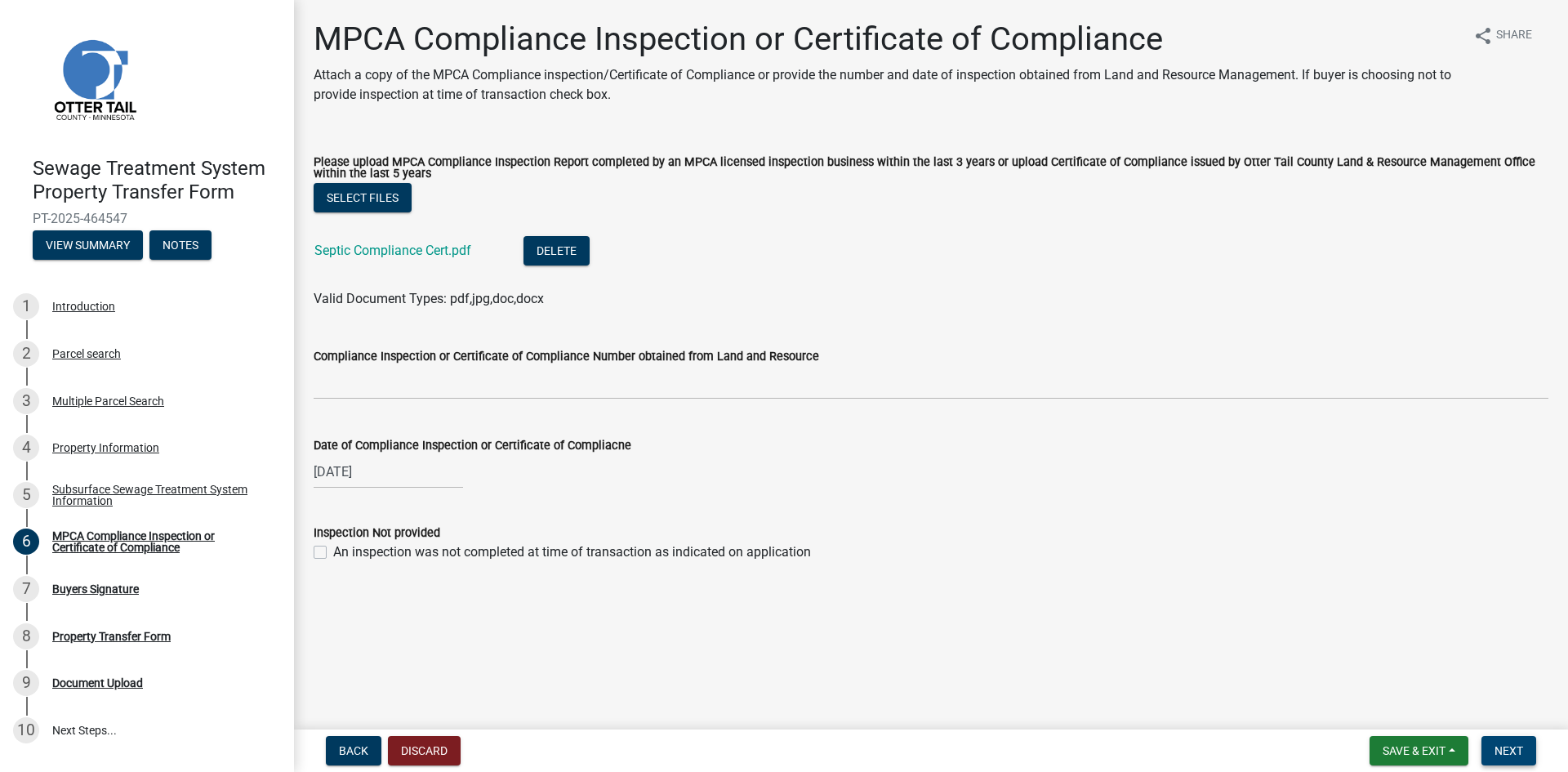
click at [1512, 752] on span "Next" at bounding box center [1509, 751] width 29 height 13
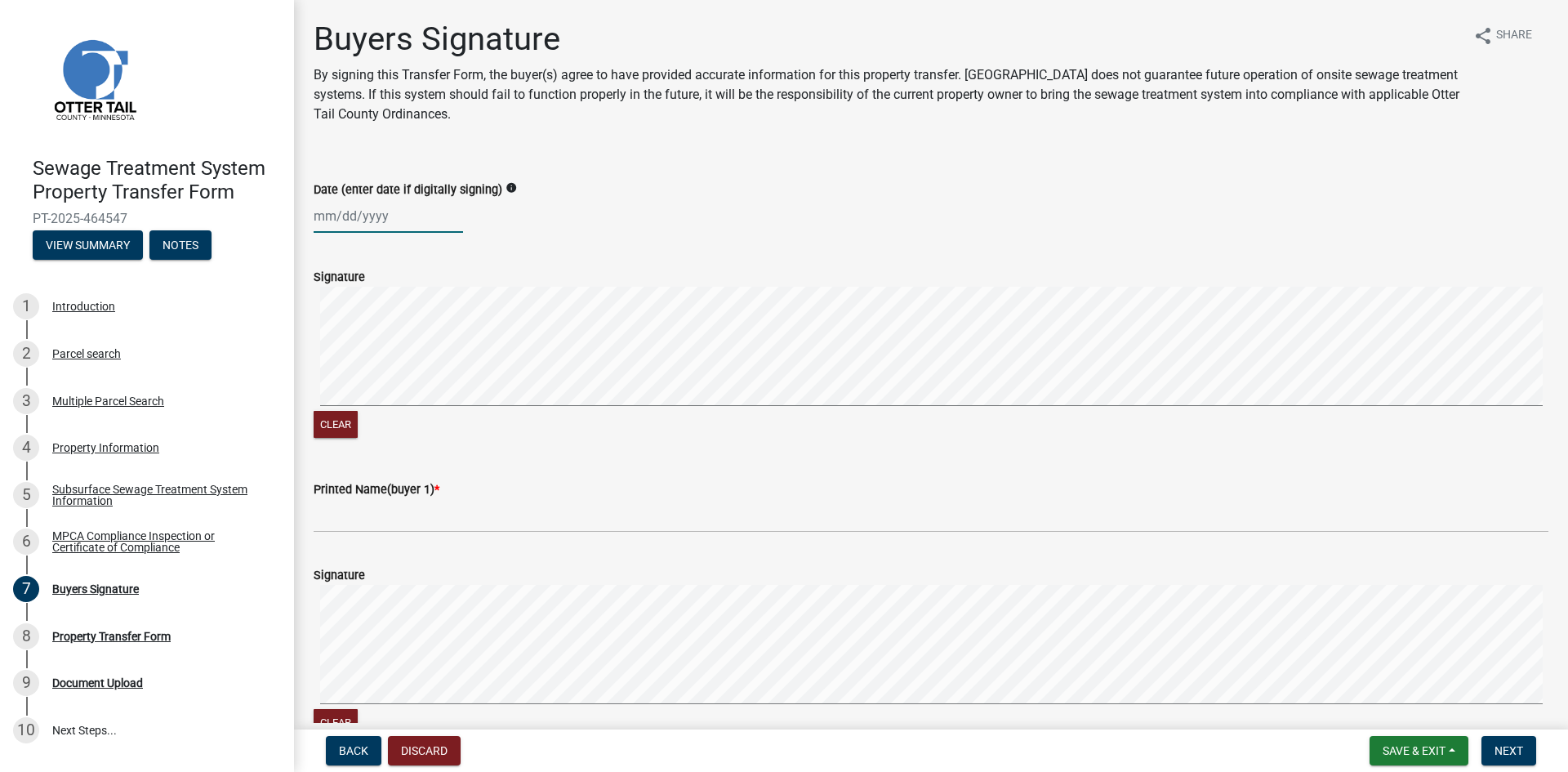
select select "8"
select select "2025"
click at [319, 215] on div "[PERSON_NAME] Feb Mar Apr [PERSON_NAME][DATE] Oct Nov [DATE] 1526 1527 1528 152…" at bounding box center [388, 215] width 150 height 33
click at [432, 356] on div "15" at bounding box center [433, 355] width 26 height 26
type input "[DATE]"
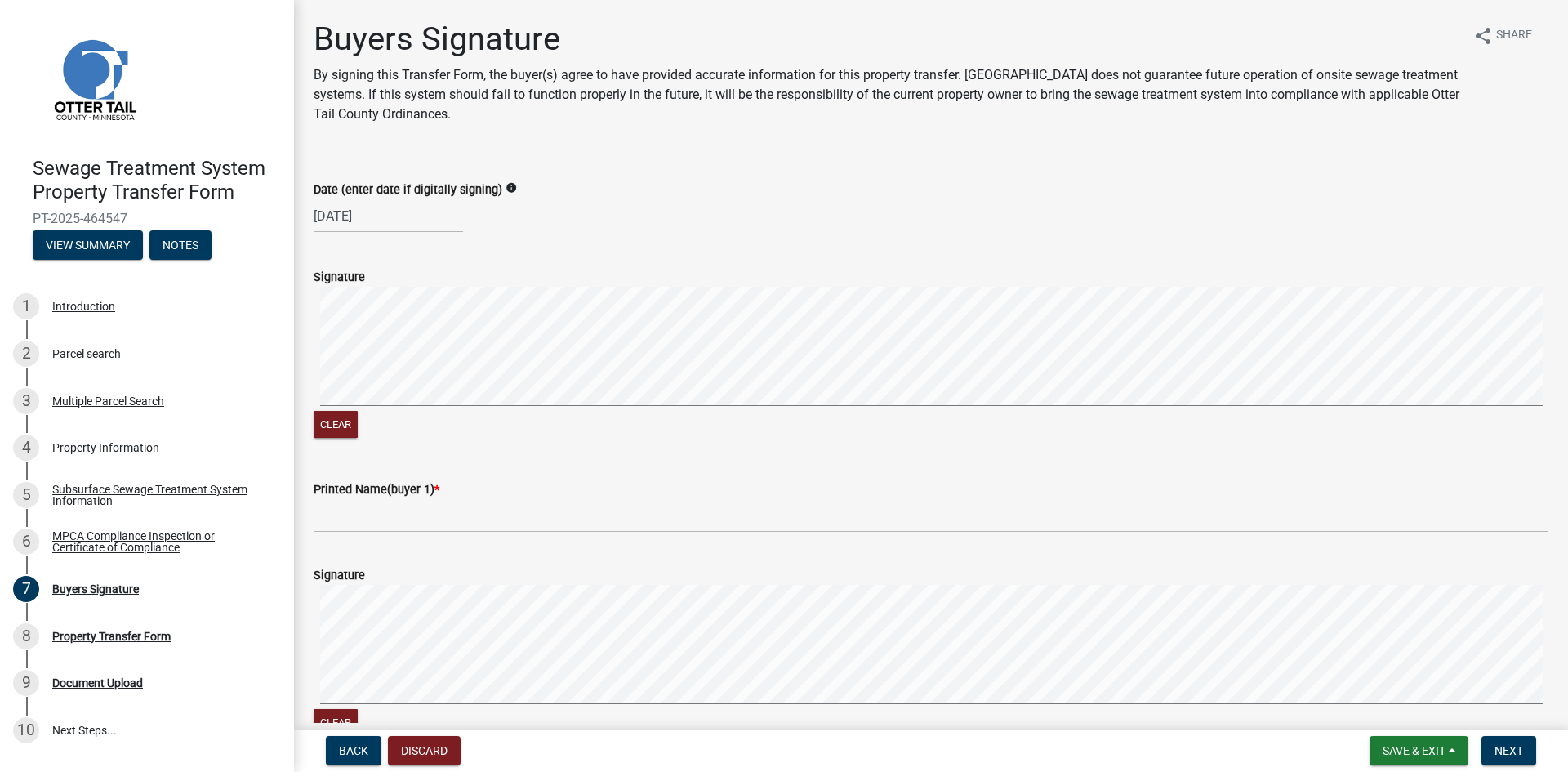
drag, startPoint x: 329, startPoint y: 272, endPoint x: 338, endPoint y: 272, distance: 9.0
click at [337, 272] on label "Signature" at bounding box center [339, 277] width 51 height 11
click at [347, 274] on label "Signature" at bounding box center [339, 277] width 51 height 11
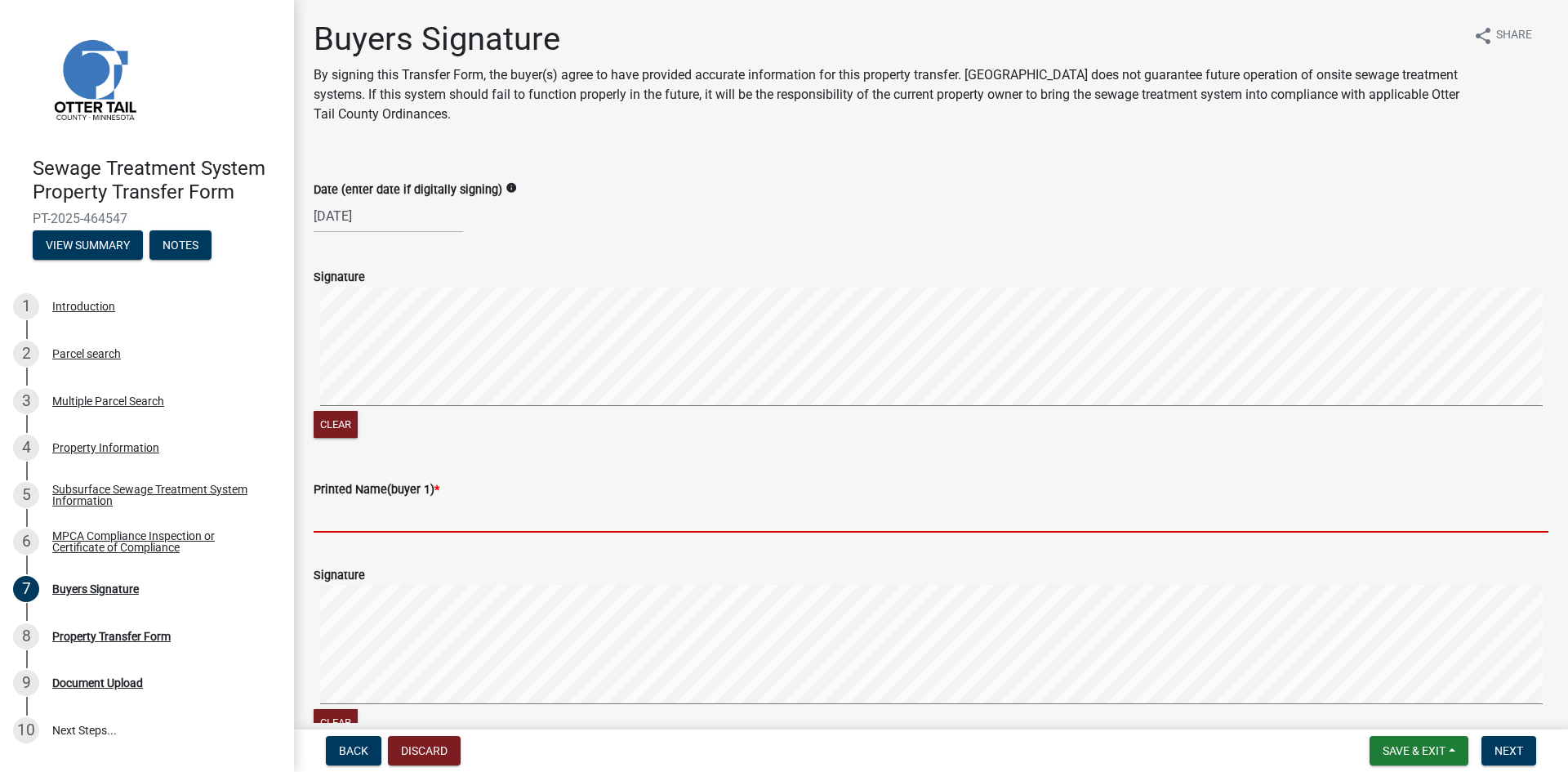
click at [332, 518] on input "Printed Name(buyer 1) *" at bounding box center [931, 516] width 1235 height 33
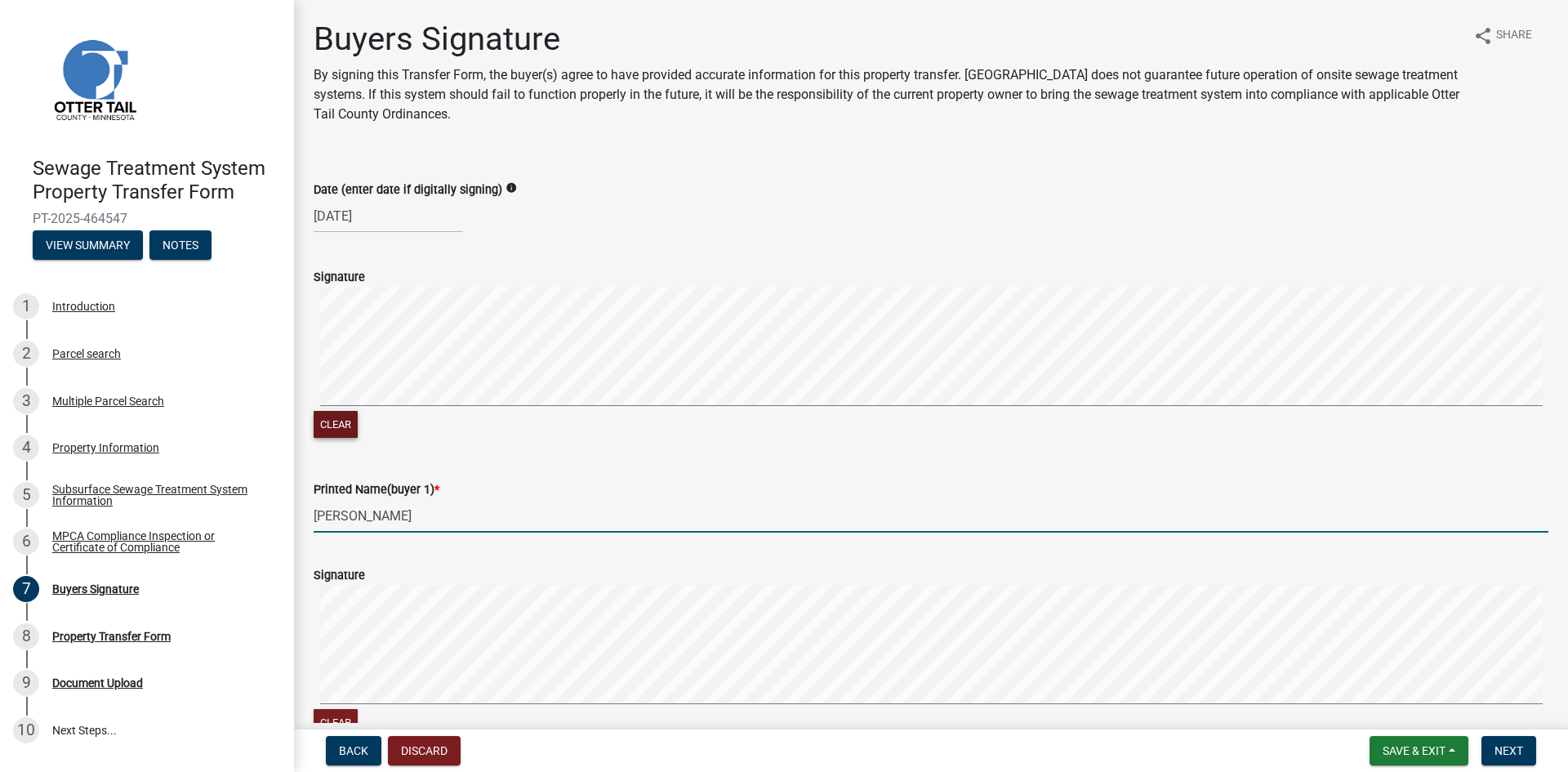
click at [327, 428] on button "Clear" at bounding box center [335, 424] width 44 height 27
click at [452, 510] on input "[PERSON_NAME]" at bounding box center [931, 516] width 1235 height 33
type input "D"
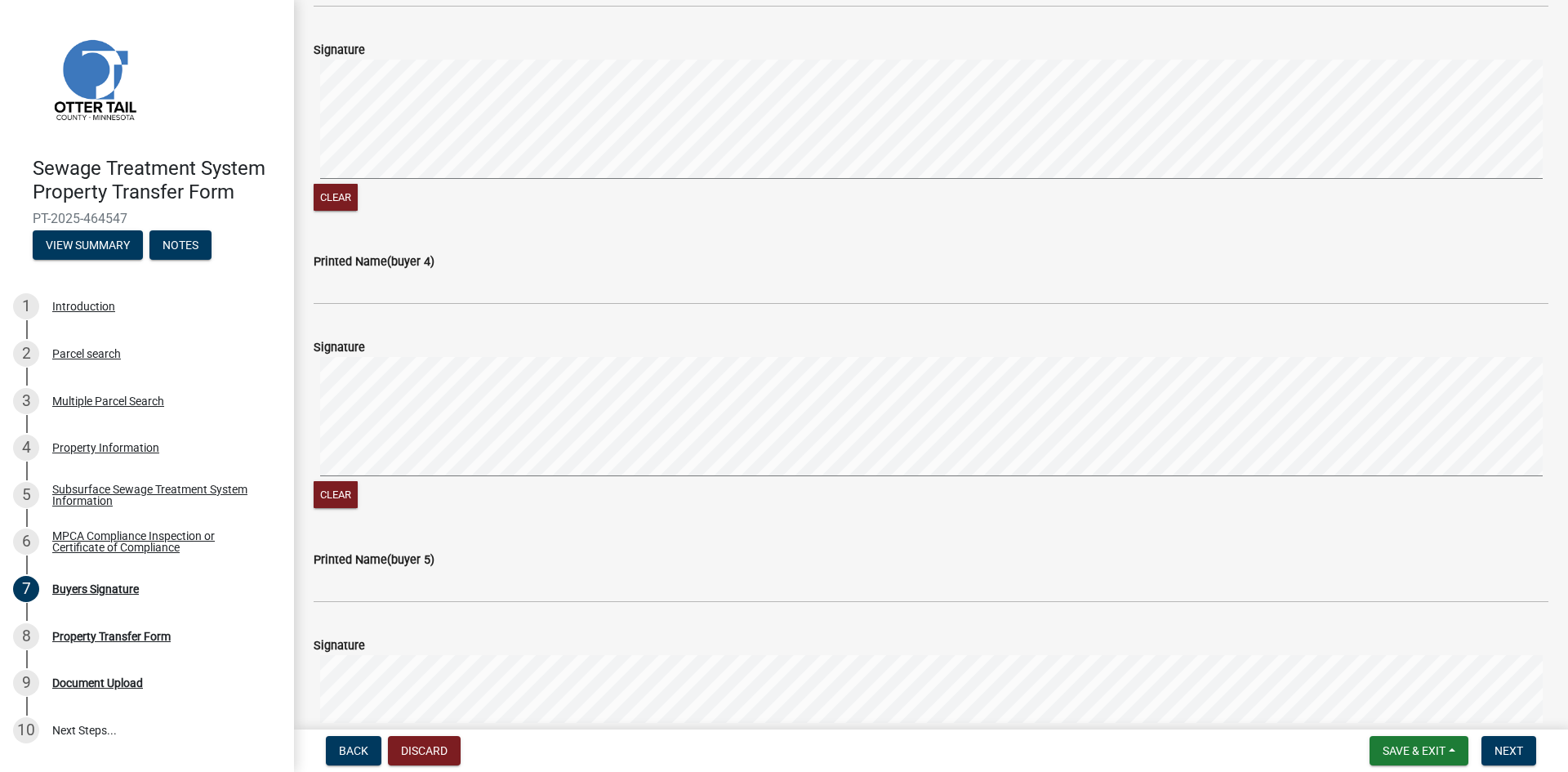
scroll to position [1144, 0]
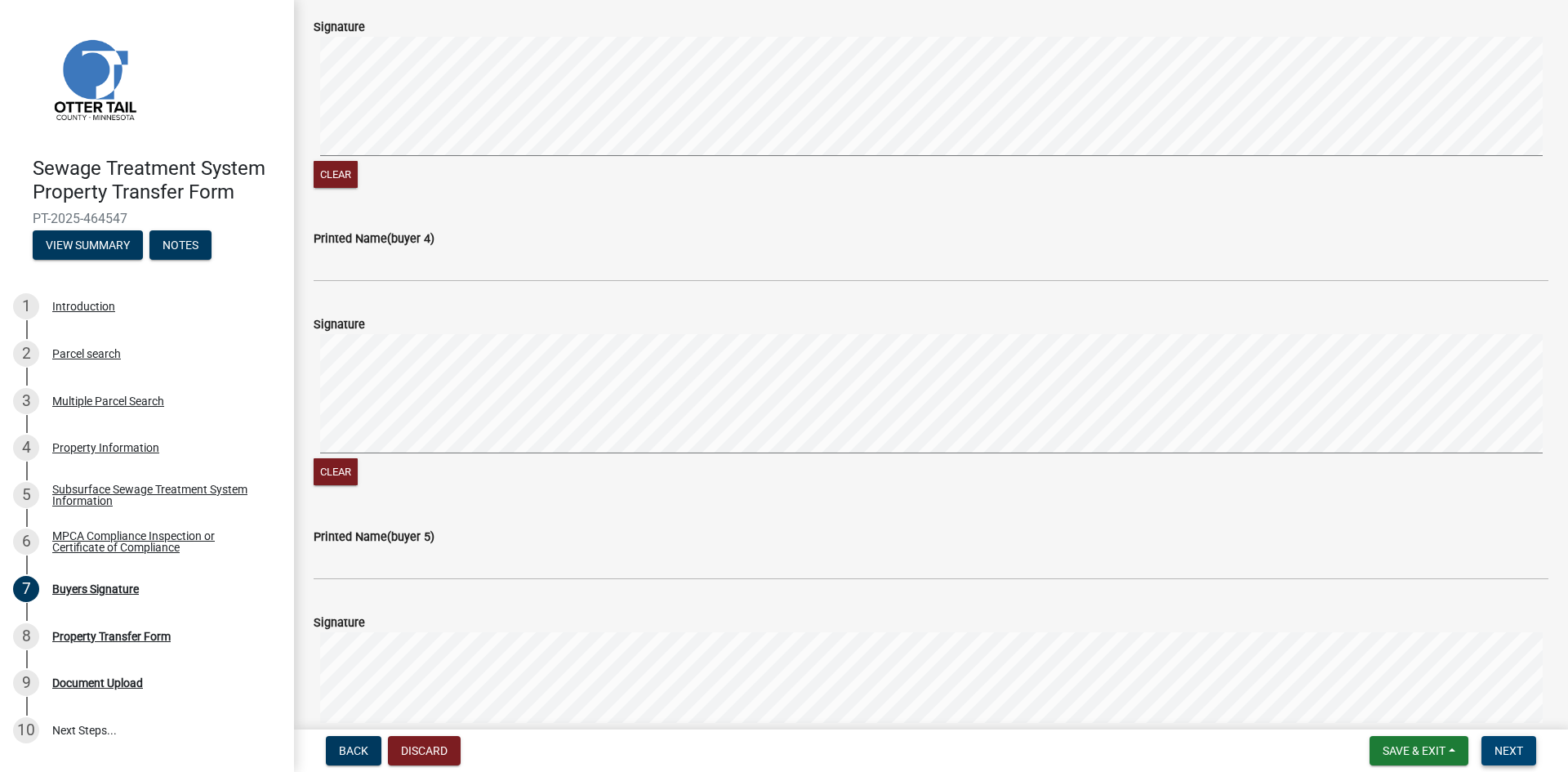
type input "[PERSON_NAME]"
click at [1513, 746] on span "Next" at bounding box center [1509, 751] width 29 height 13
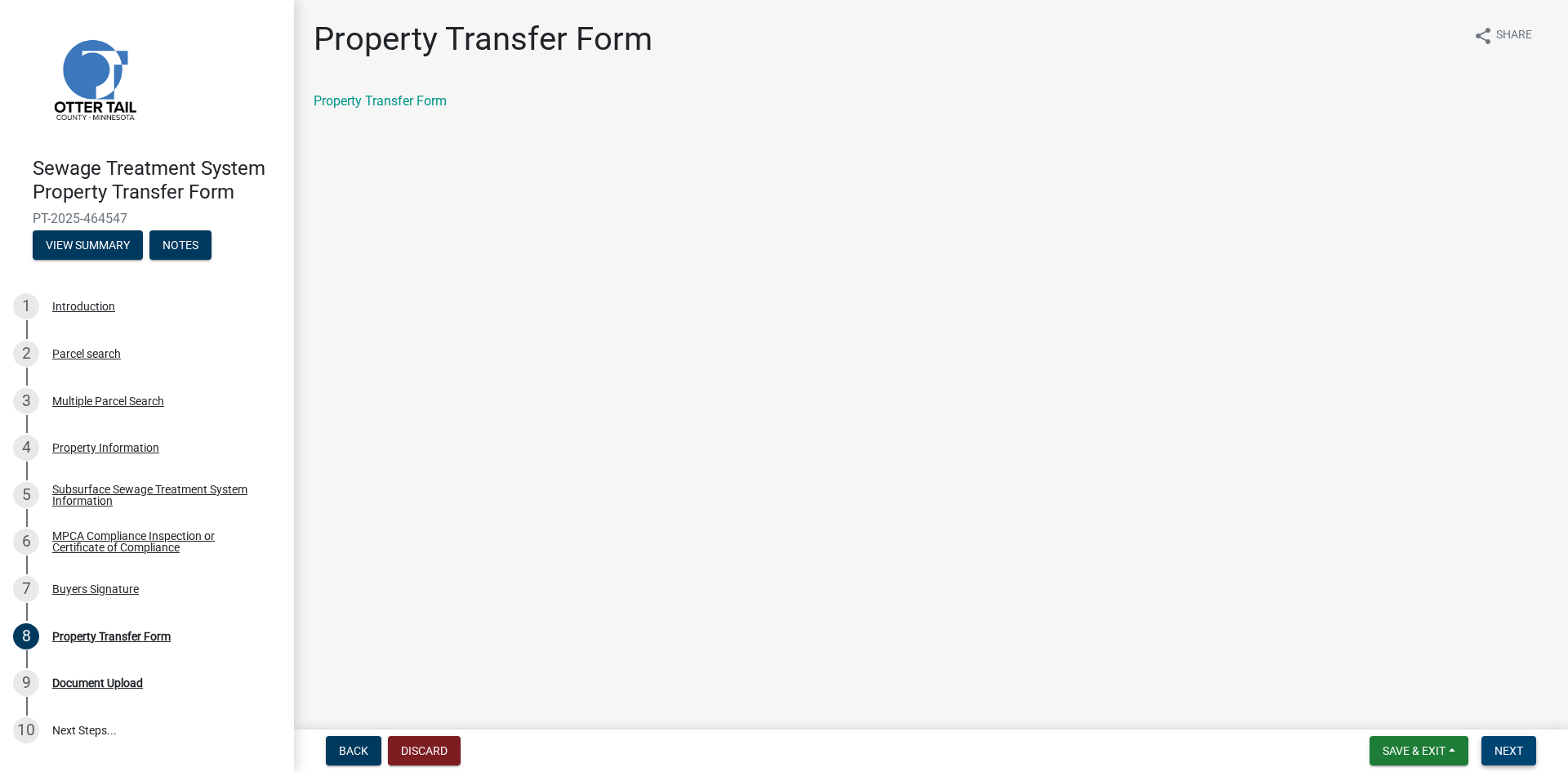
click at [1506, 747] on span "Next" at bounding box center [1509, 751] width 29 height 13
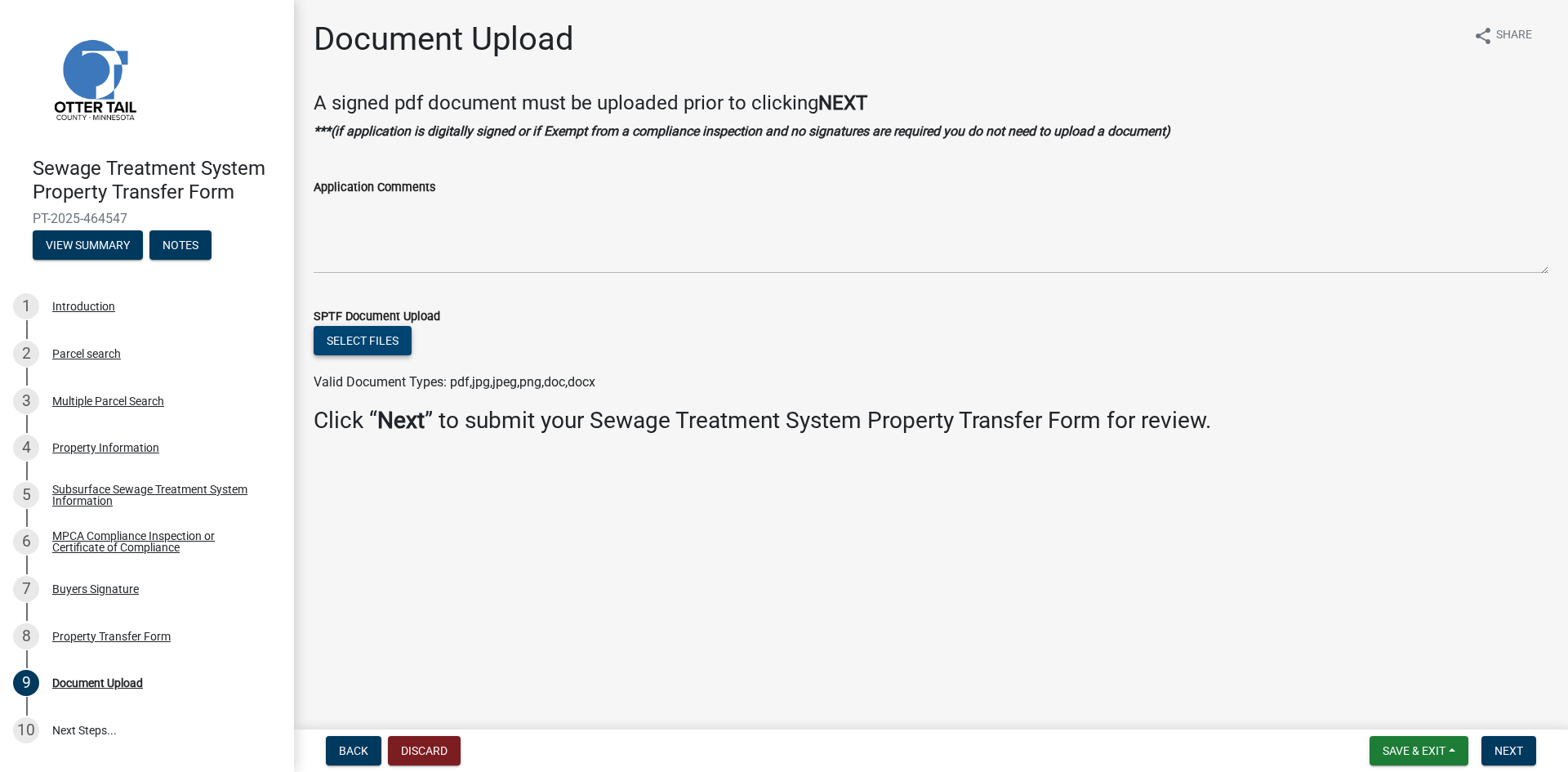
click at [369, 343] on button "Select files" at bounding box center [362, 340] width 98 height 30
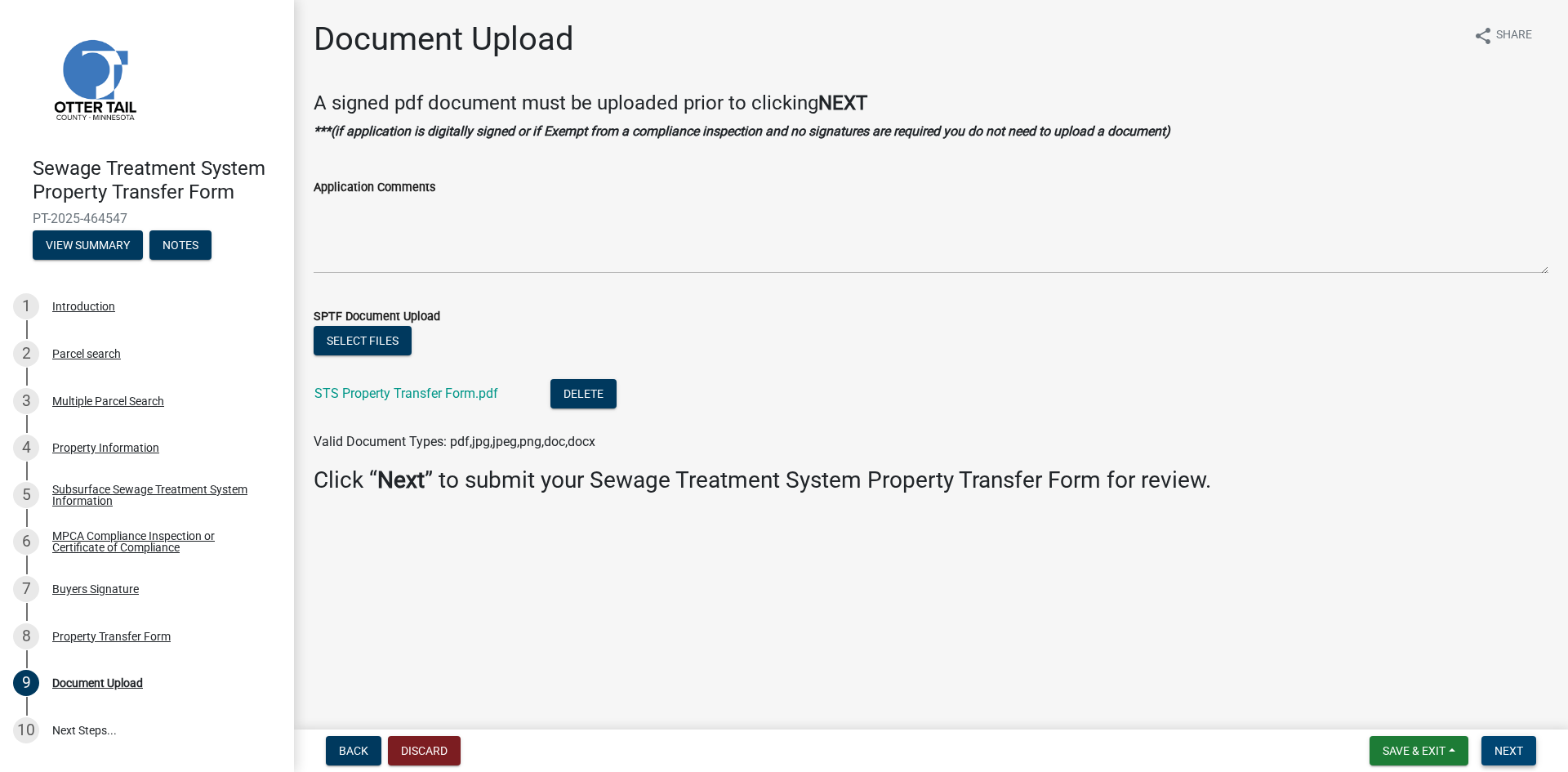
click at [1514, 747] on span "Next" at bounding box center [1509, 751] width 29 height 13
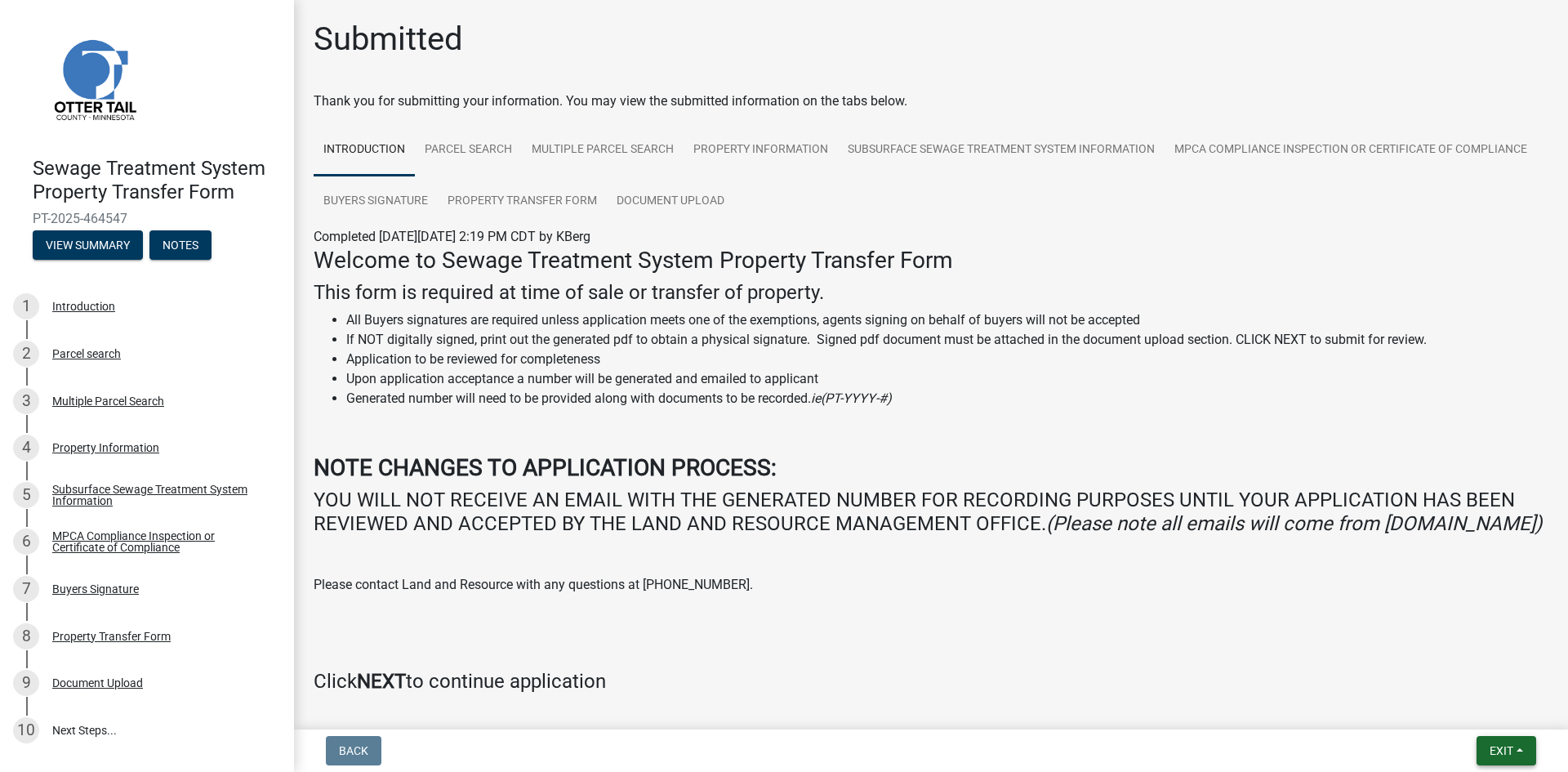
click at [1493, 746] on span "Exit" at bounding box center [1500, 751] width 24 height 13
click at [1443, 709] on button "Save & Exit" at bounding box center [1470, 708] width 131 height 39
